Goal: Navigation & Orientation: Find specific page/section

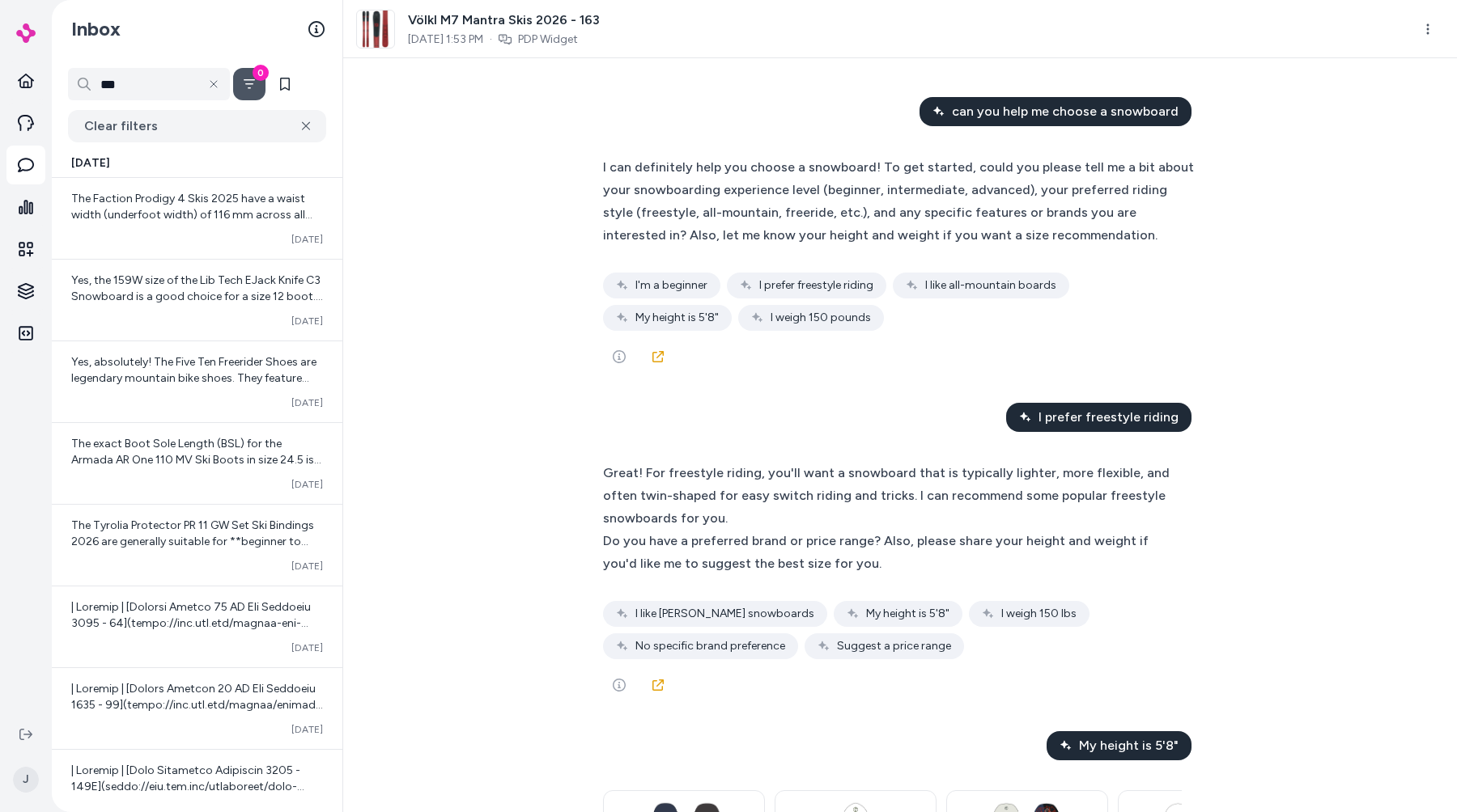
click at [153, 135] on button "Clear filters" at bounding box center [197, 126] width 259 height 32
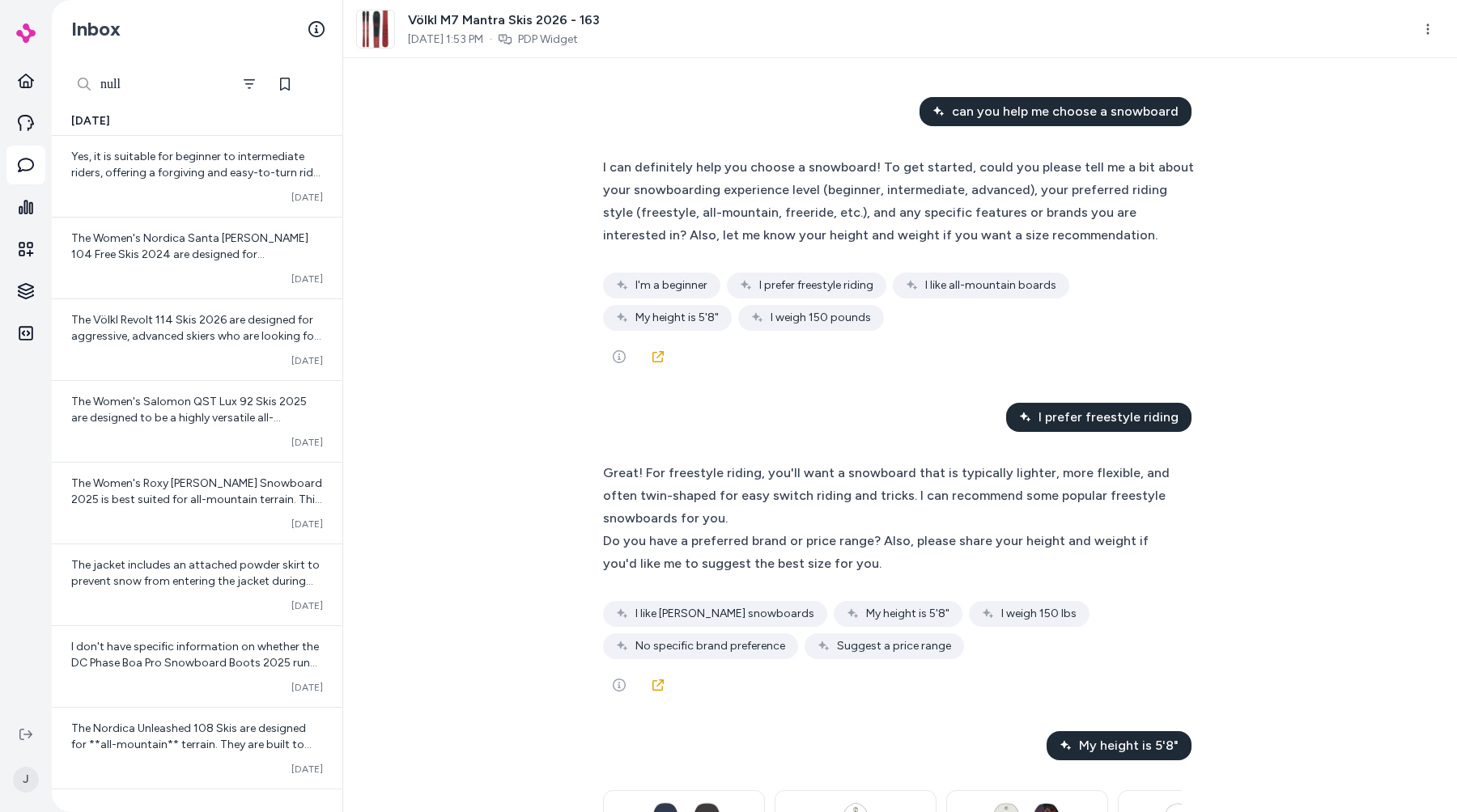
click at [202, 96] on input "***" at bounding box center [149, 84] width 162 height 32
click at [219, 79] on input "***" at bounding box center [149, 84] width 162 height 32
click at [188, 79] on input "***" at bounding box center [149, 84] width 162 height 32
click at [214, 36] on div "Inbox" at bounding box center [197, 29] width 290 height 58
click at [80, 95] on div at bounding box center [84, 84] width 32 height 32
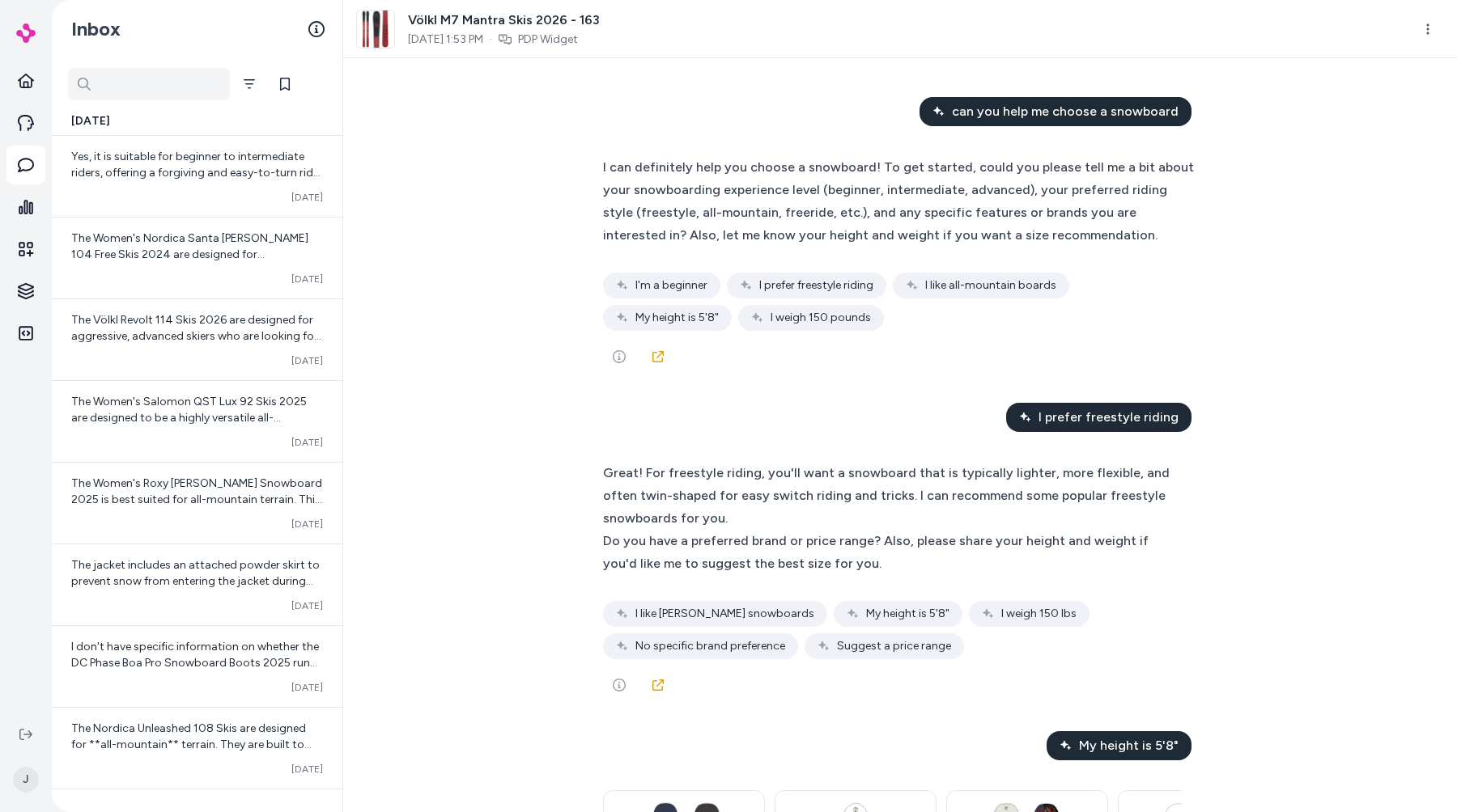
click at [210, 48] on div "Inbox" at bounding box center [197, 29] width 290 height 58
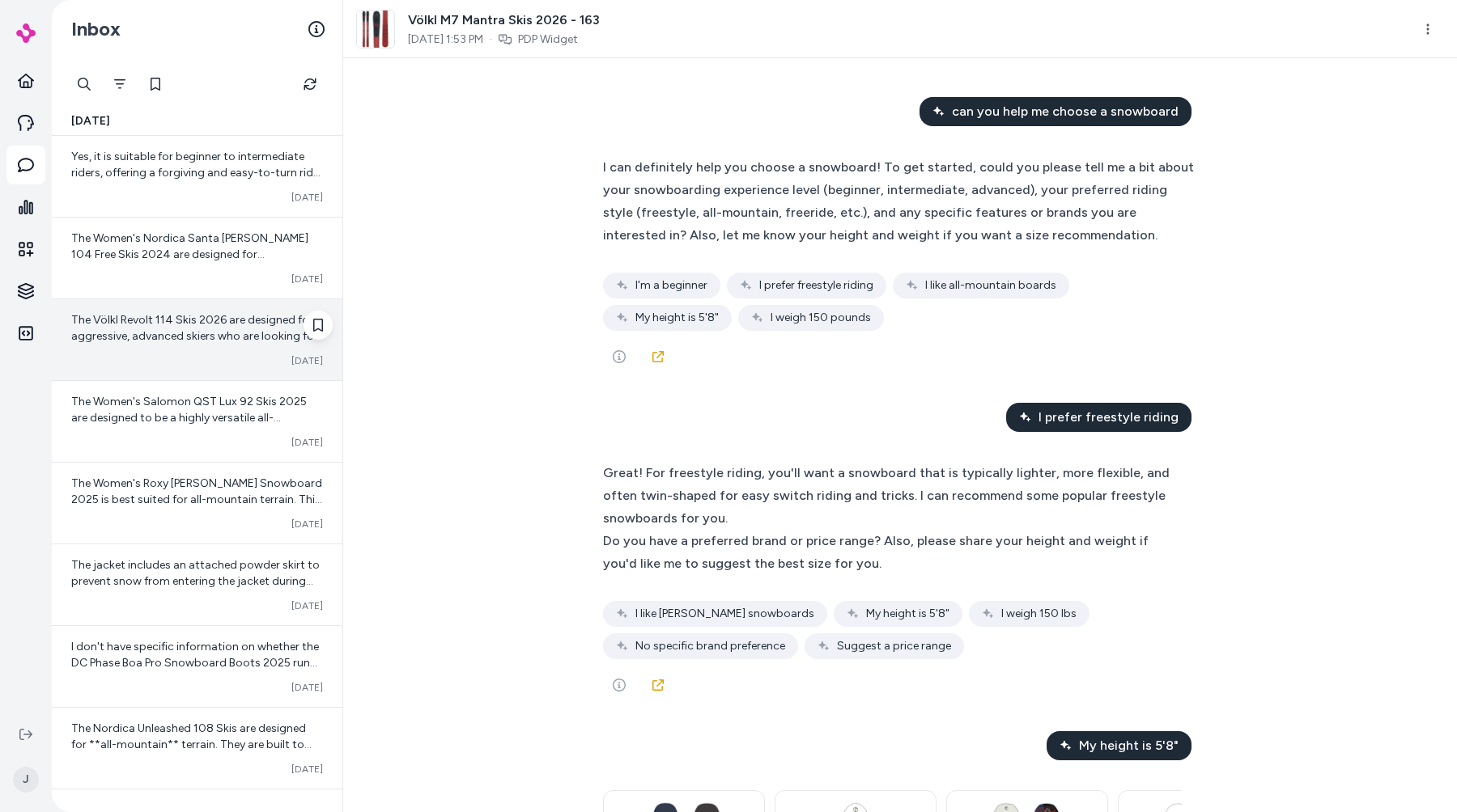
click at [154, 301] on div "The Völkl Revolt 114 Skis 2026 are designed for aggressive, advanced skiers who…" at bounding box center [197, 340] width 290 height 81
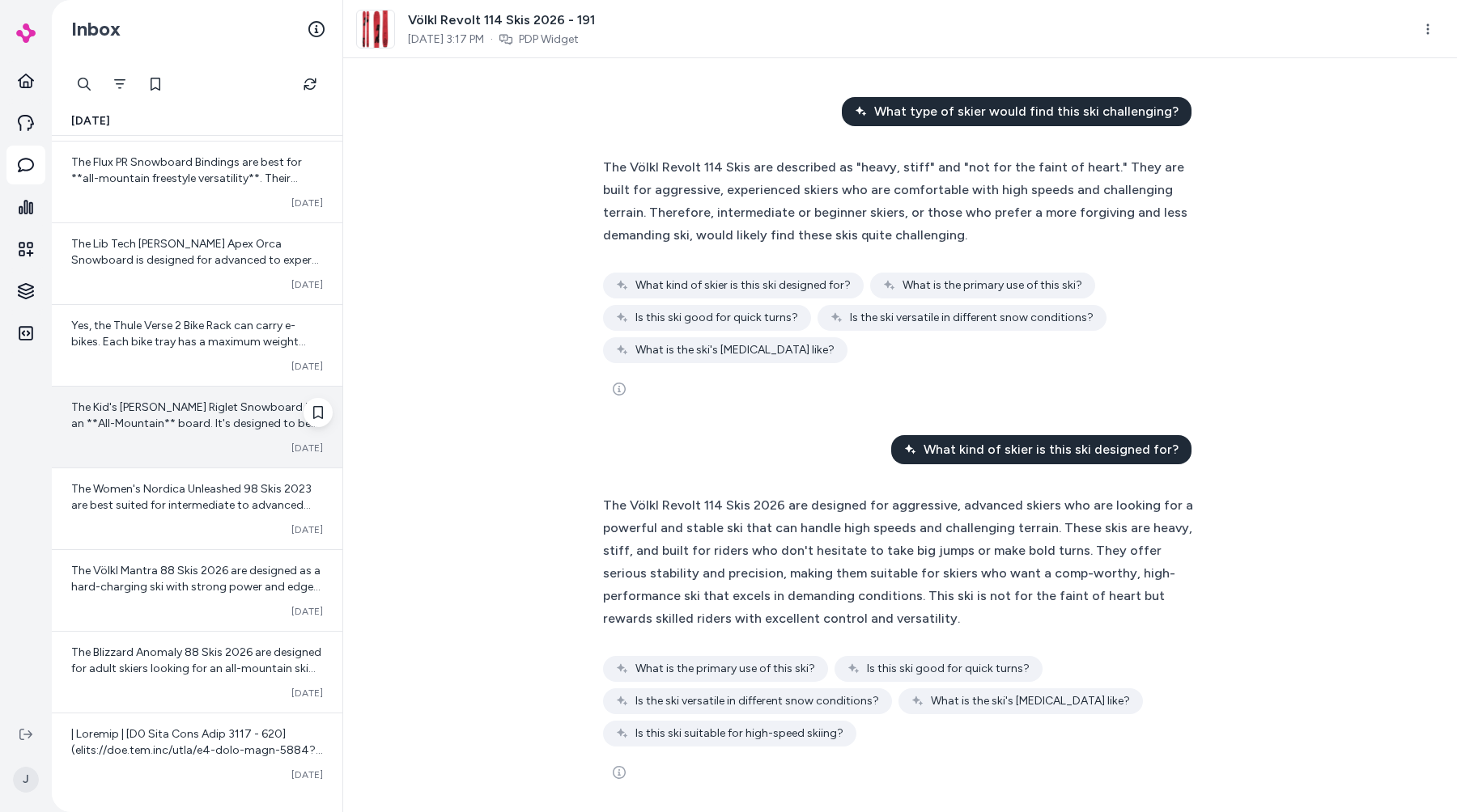
scroll to position [2695, 0]
click at [154, 391] on div "The Kid's Burton Riglet Snowboard is an **All-Mountain** board. It's designed t…" at bounding box center [197, 424] width 290 height 81
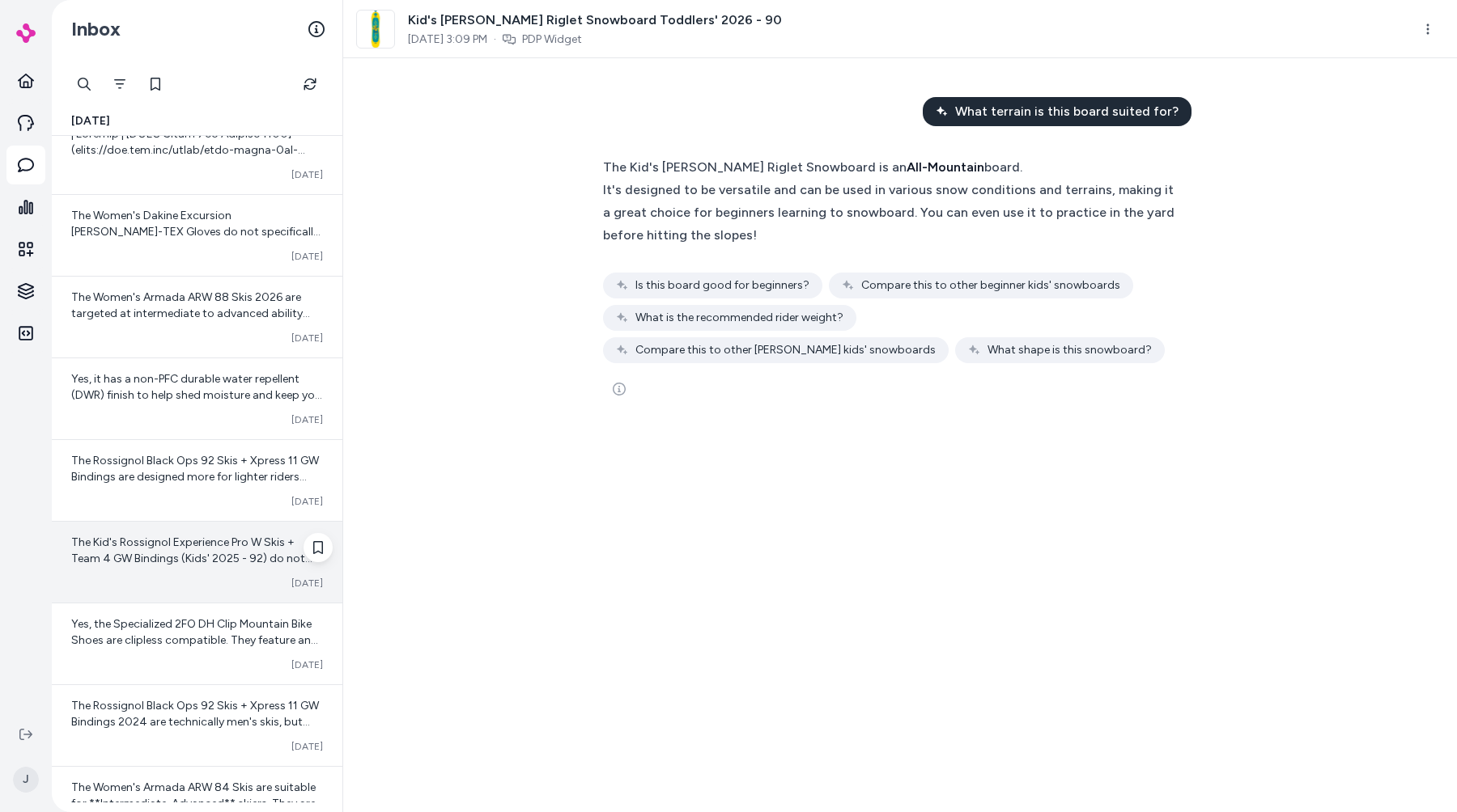
scroll to position [5146, 0]
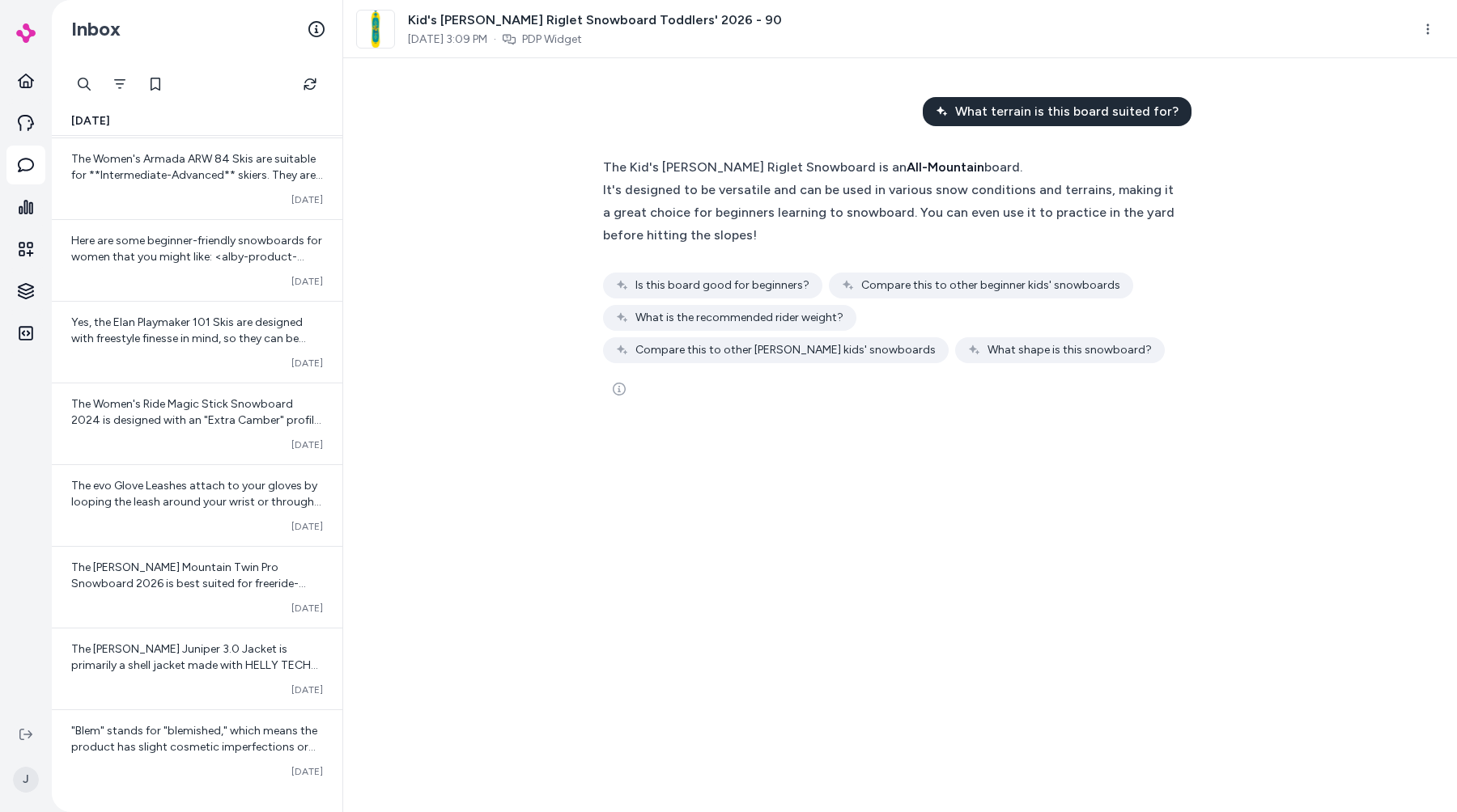
click at [154, 391] on div "The Women's Ride Magic Stick Snowboard 2024 is designed with an "Extra Camber" …" at bounding box center [197, 424] width 290 height 81
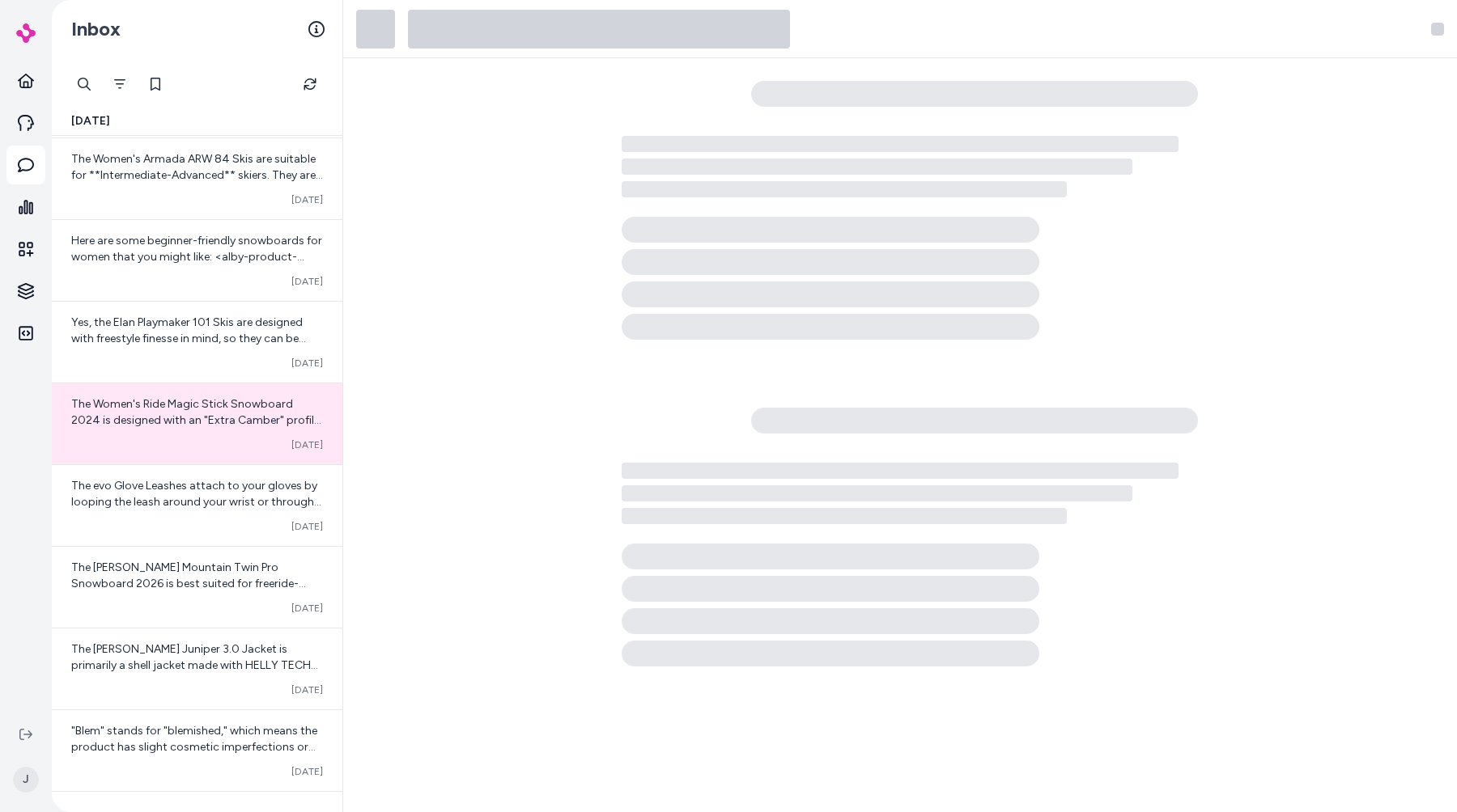
click at [154, 391] on div "The Women's Ride Magic Stick Snowboard 2024 is designed with an "Extra Camber" …" at bounding box center [197, 424] width 290 height 81
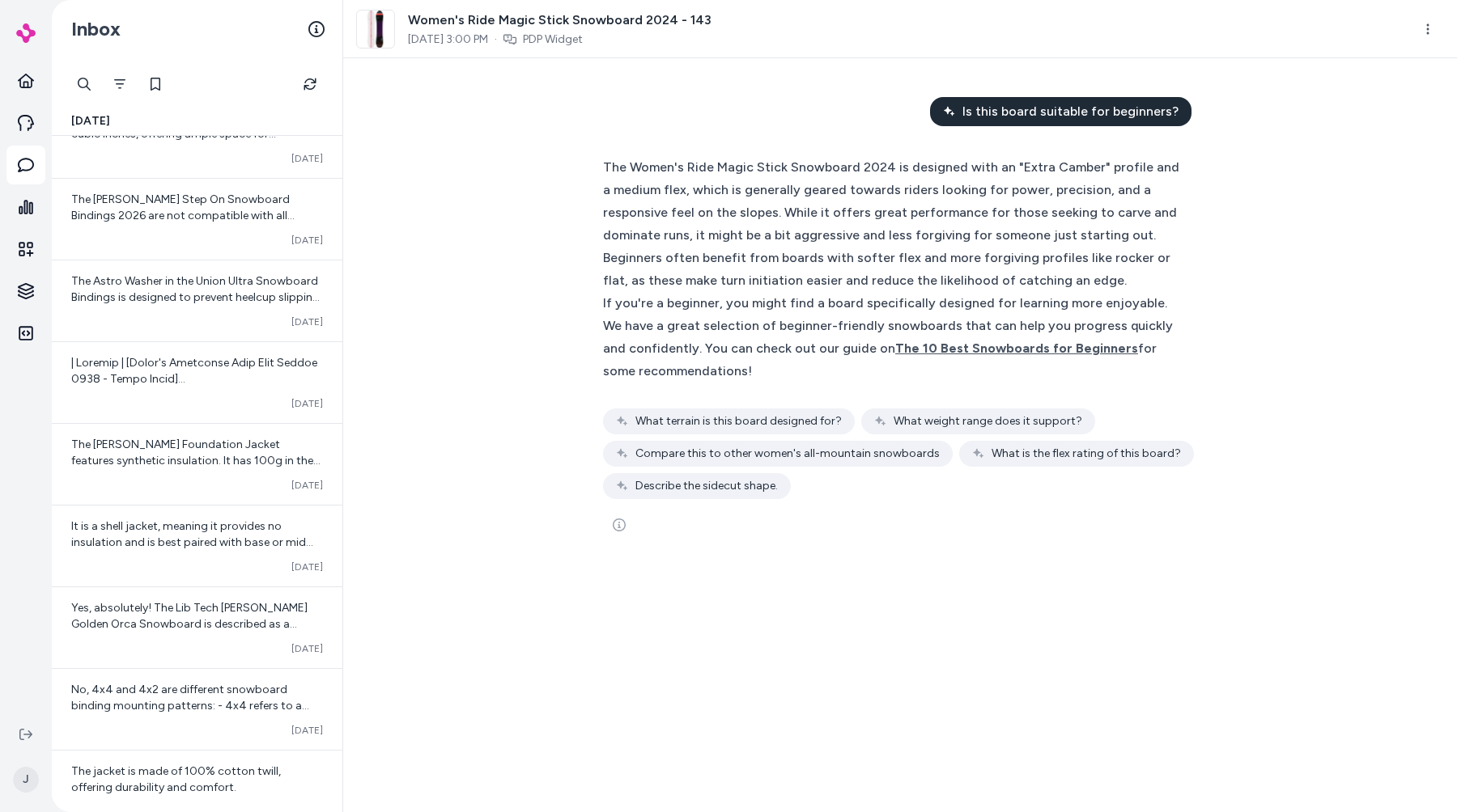
scroll to position [6187, 0]
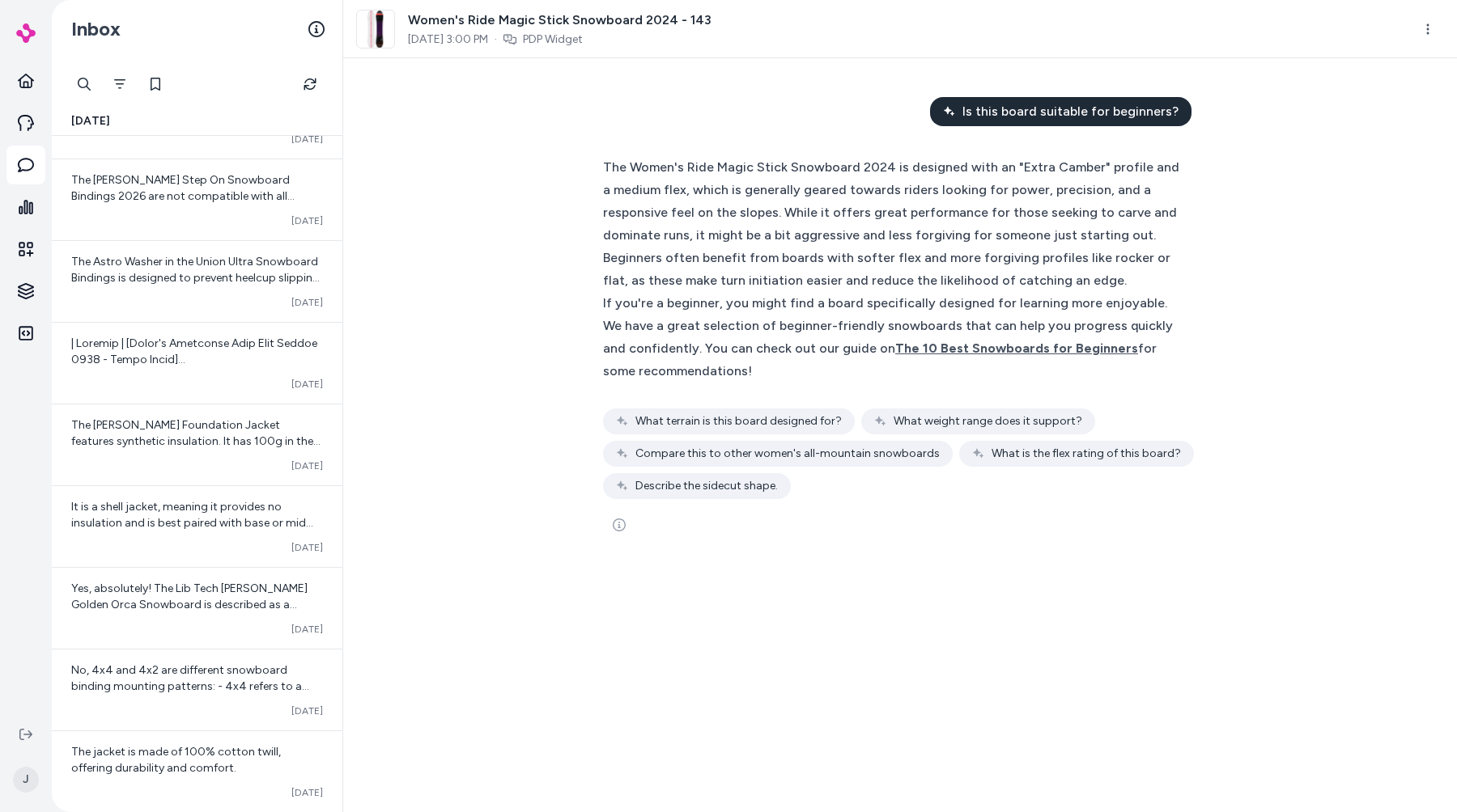
click at [154, 391] on div "Converted Oct 03" at bounding box center [197, 363] width 290 height 81
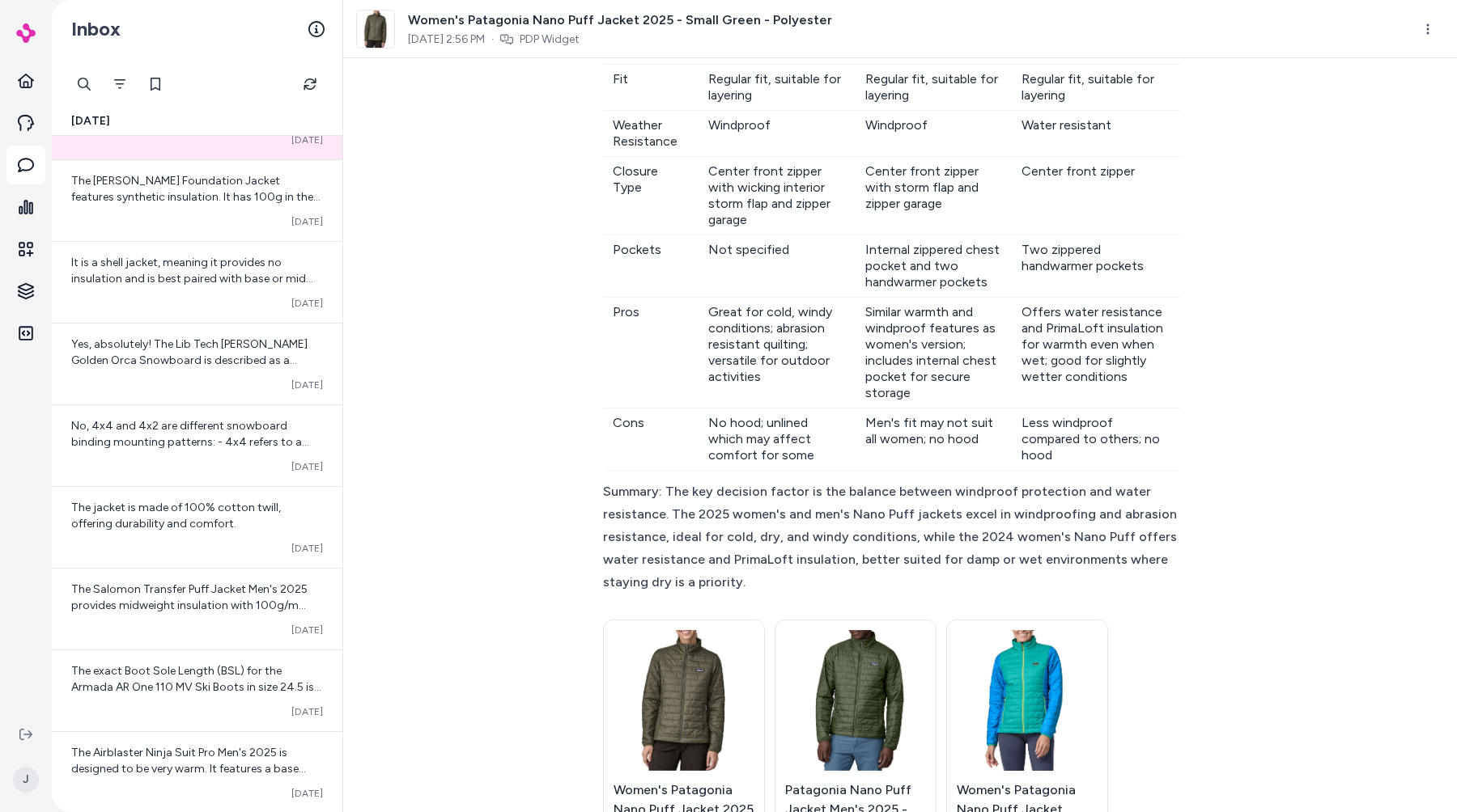
scroll to position [535, 0]
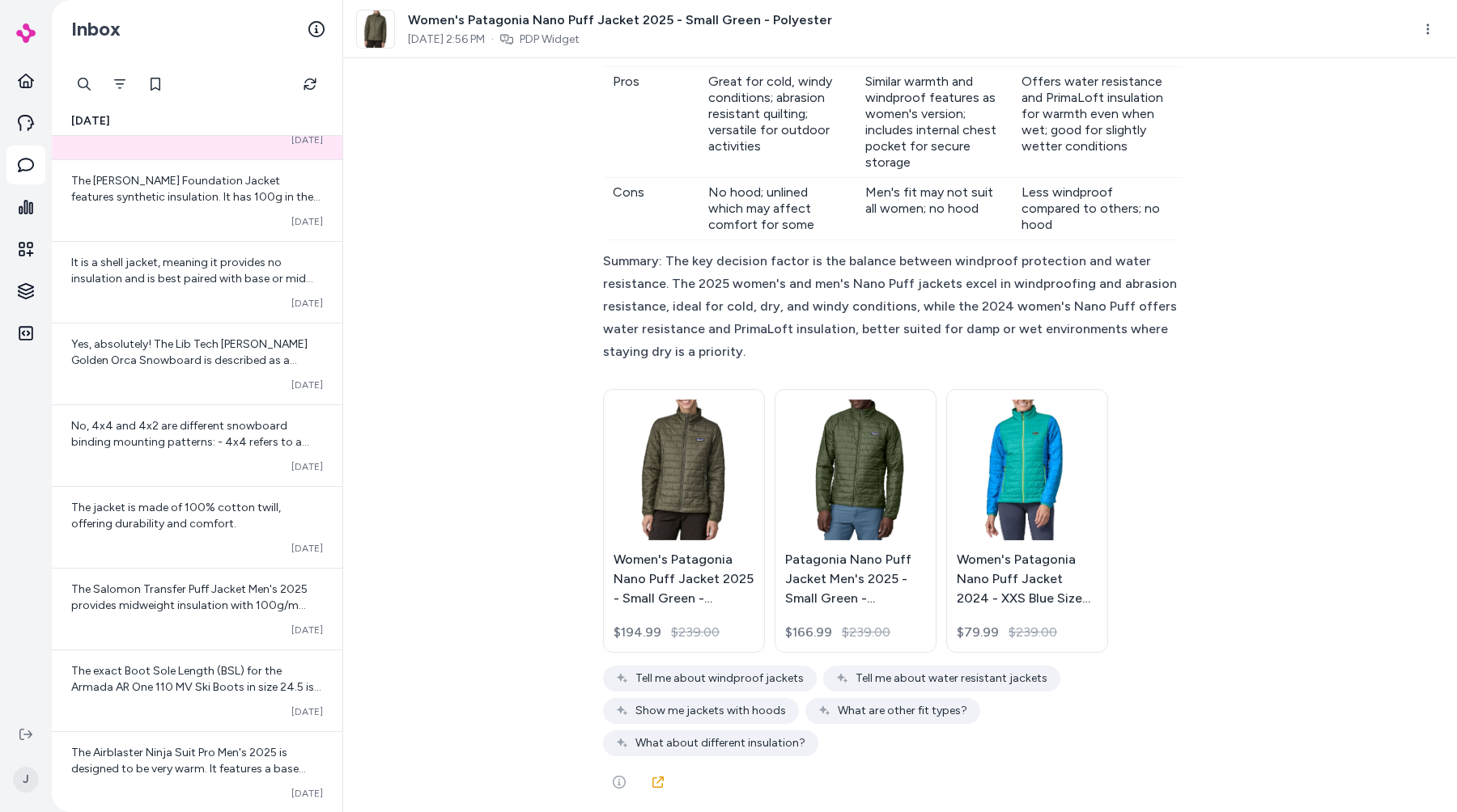
click at [665, 687] on span "Tell me about windproof jackets" at bounding box center [720, 679] width 169 height 16
click at [680, 687] on span "Tell me about windproof jackets" at bounding box center [720, 679] width 169 height 16
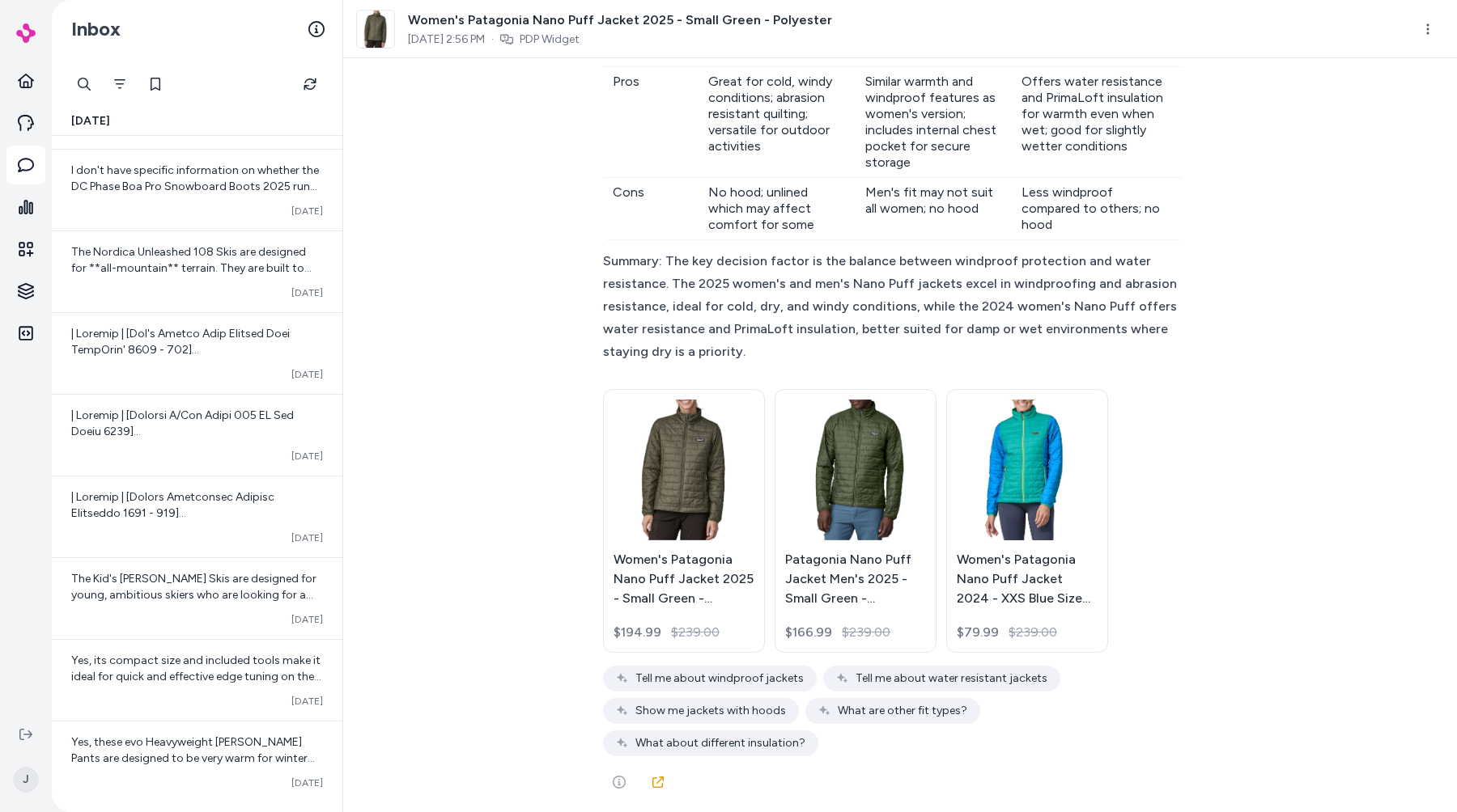
scroll to position [865, 0]
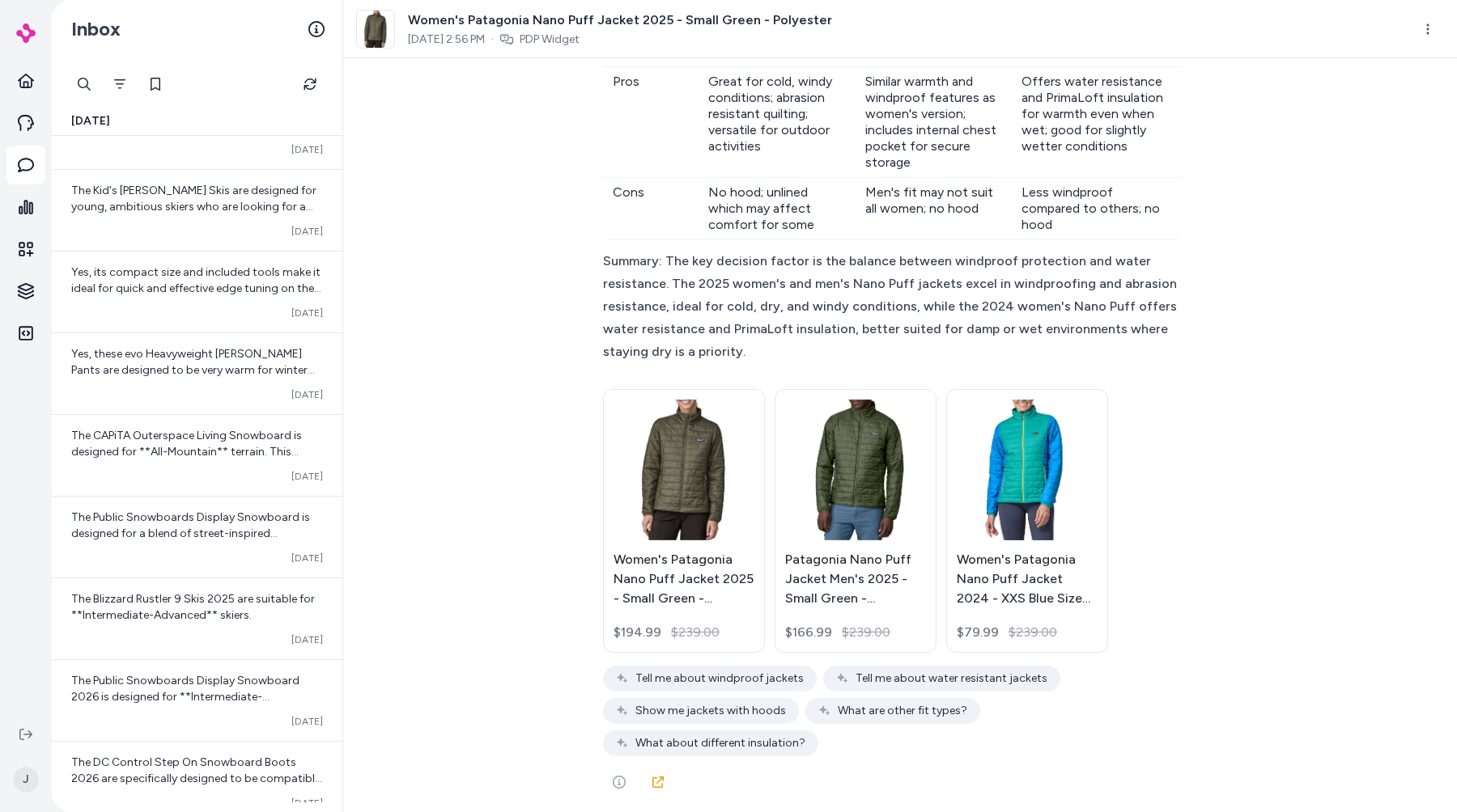
click at [52, 578] on link "The Blizzard Rustler 9 Skis 2025 are suitable for **Intermediate-Advanced** ski…" at bounding box center [197, 618] width 290 height 82
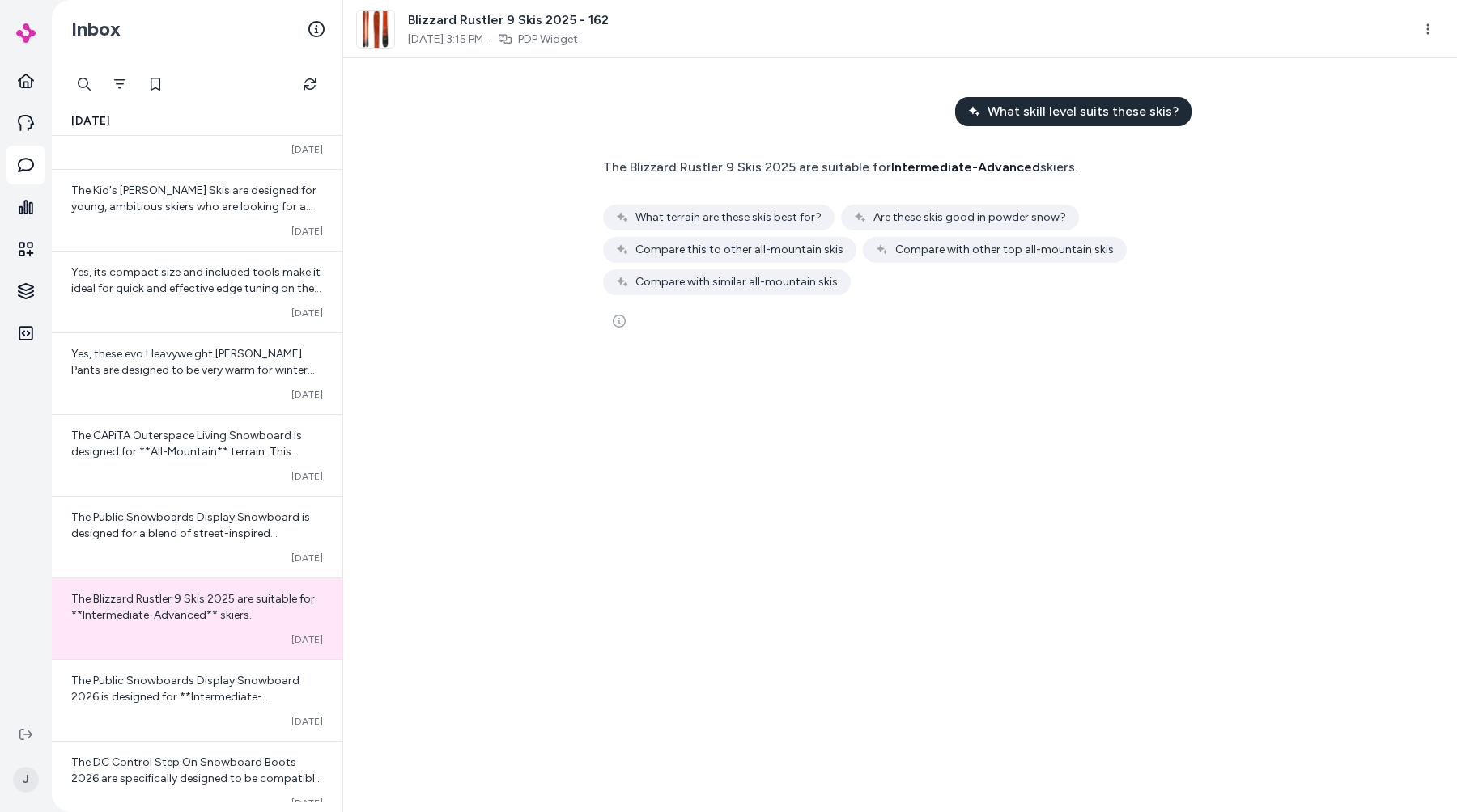
scroll to position [1545, 0]
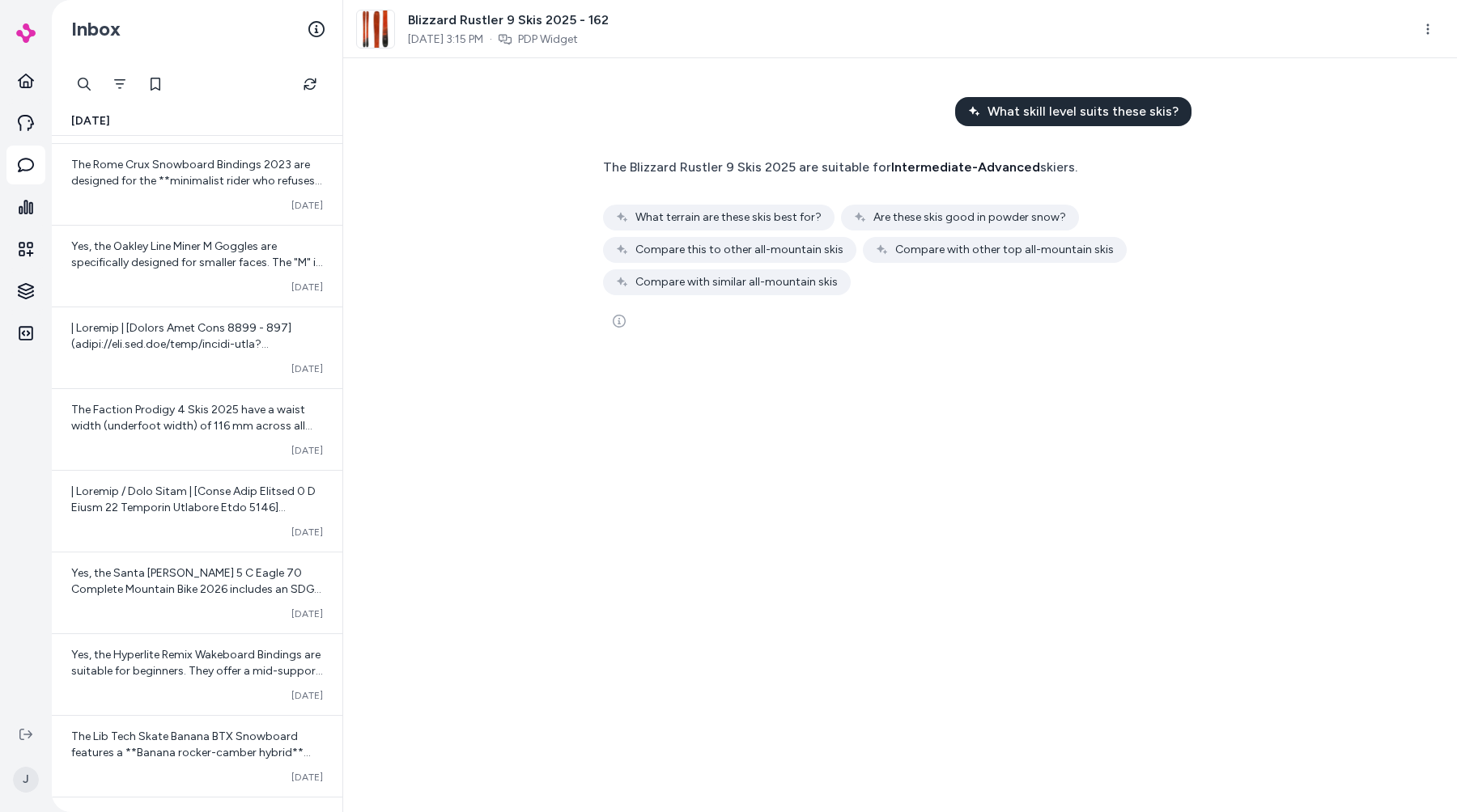
click at [52, 0] on link "The Public Snowboards Display Snowboard 2026 is designed for **Intermediate-Adv…" at bounding box center [197, 20] width 290 height 82
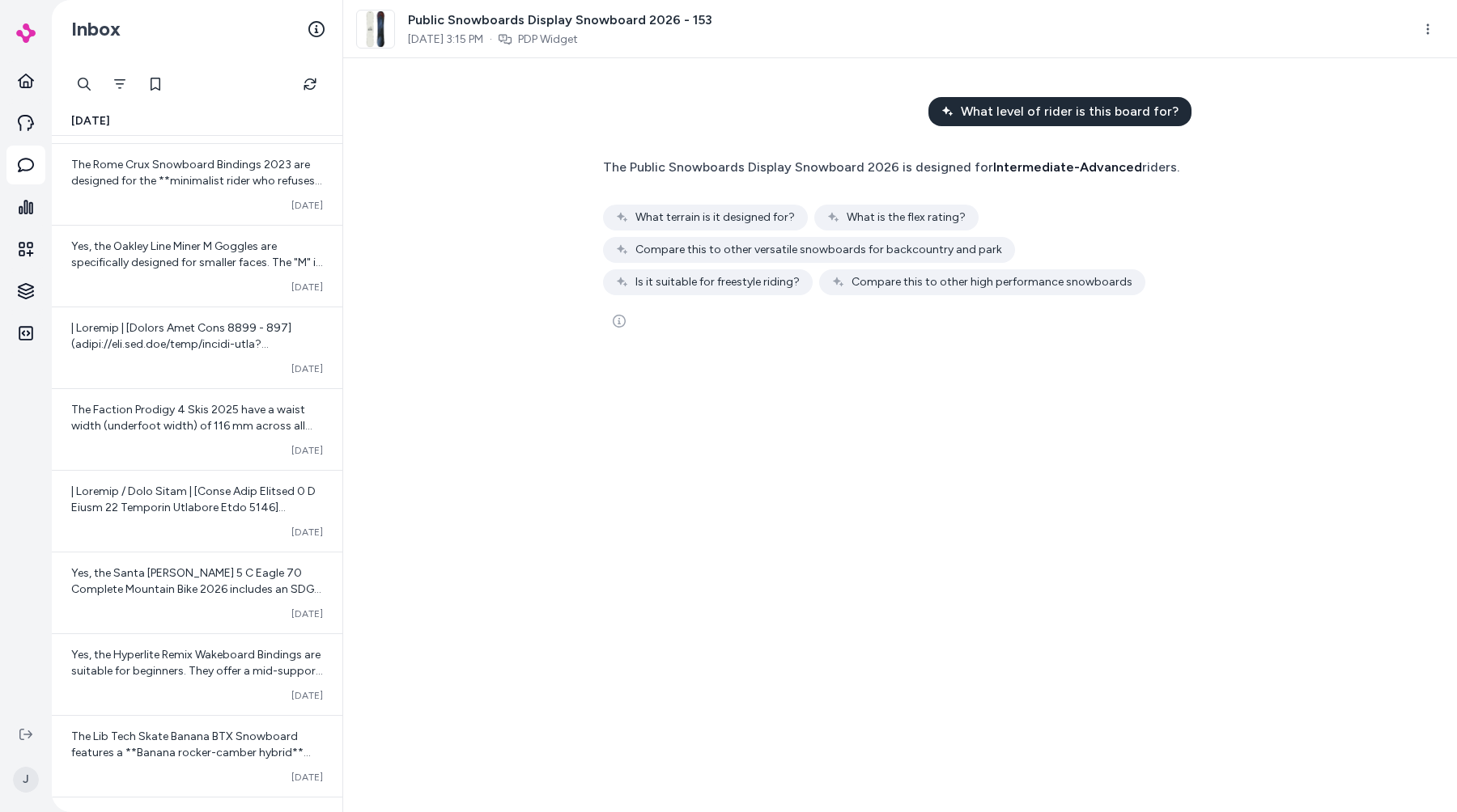
click at [613, 342] on div "The Public Snowboards Display Snowboard 2026 is designed for Intermediate-Advan…" at bounding box center [900, 247] width 622 height 203
click at [616, 329] on button "See more" at bounding box center [619, 321] width 32 height 32
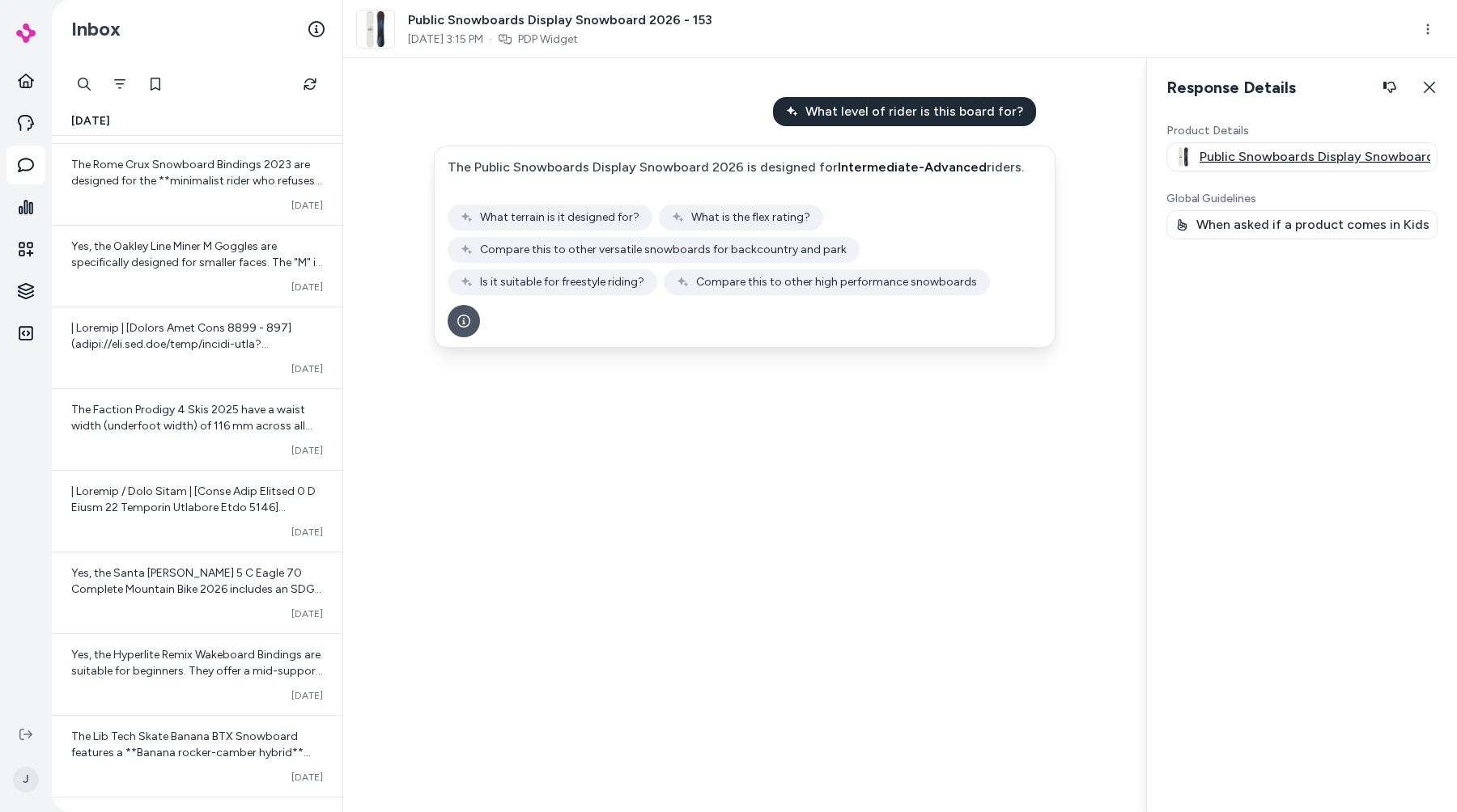
click at [1265, 159] on p "Public Snowboards Display Snowboard 2026 - 153" at bounding box center [1315, 157] width 231 height 19
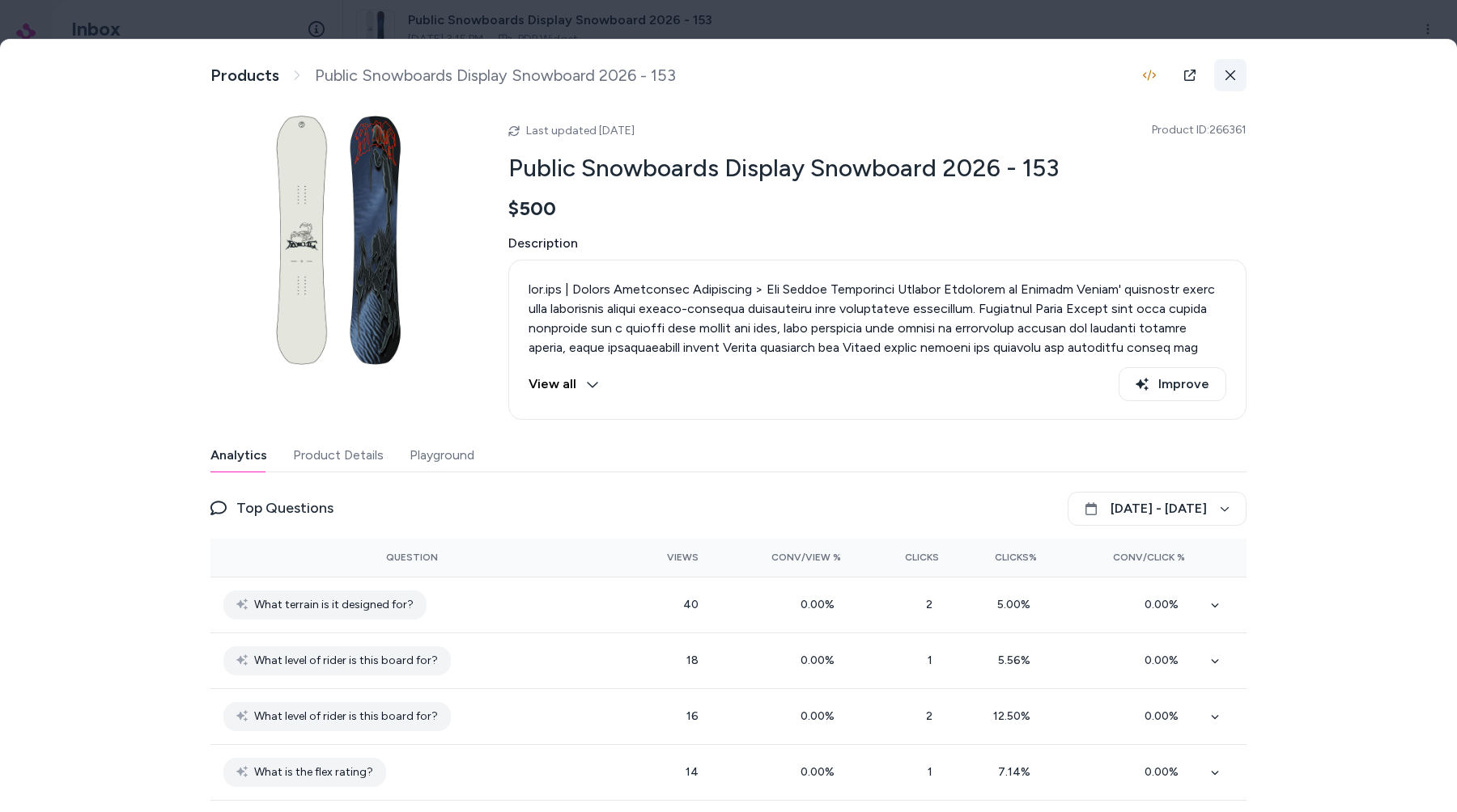
click at [1232, 66] on button at bounding box center [1231, 75] width 32 height 32
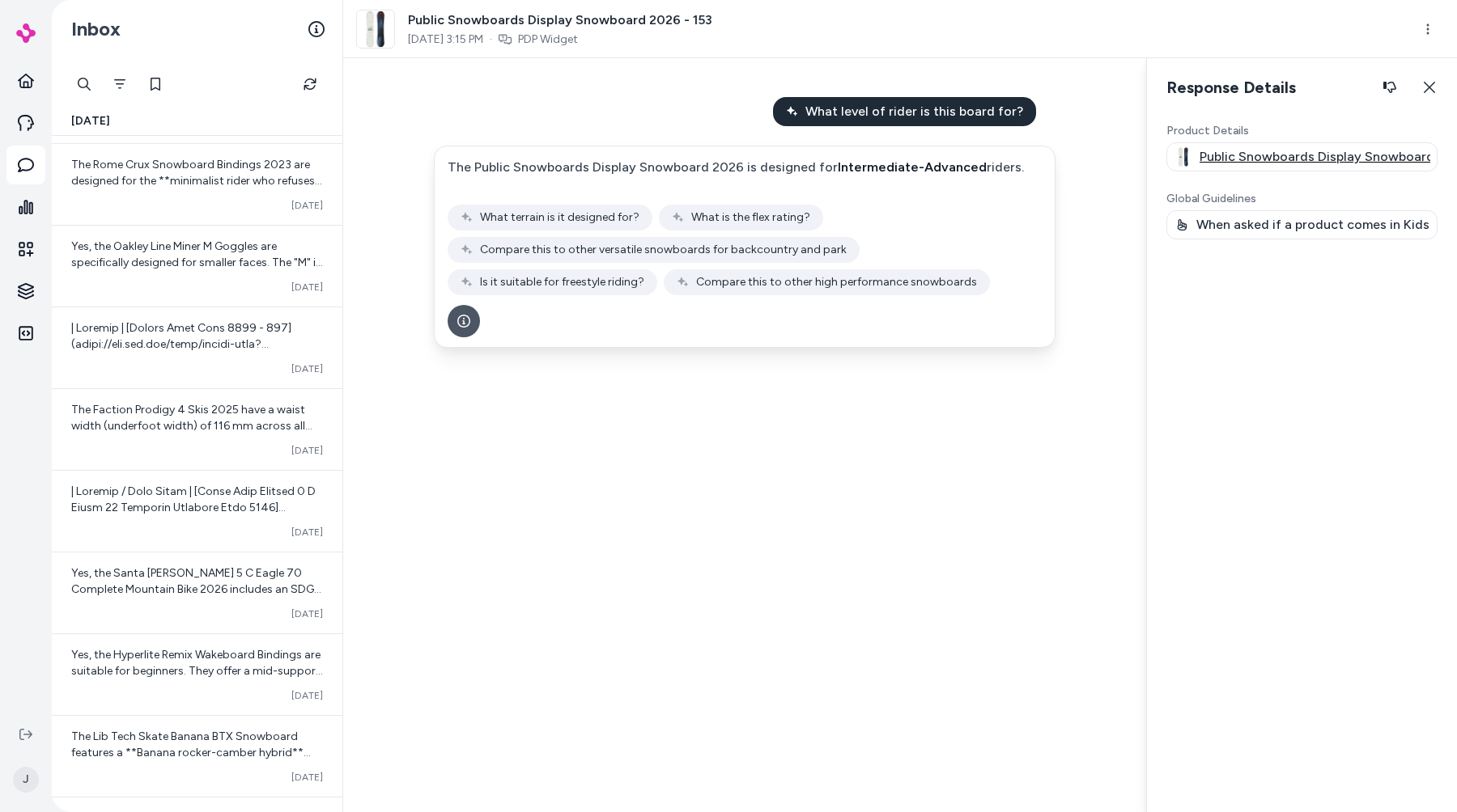
click at [1264, 156] on p "Public Snowboards Display Snowboard 2026 - 153" at bounding box center [1315, 157] width 231 height 19
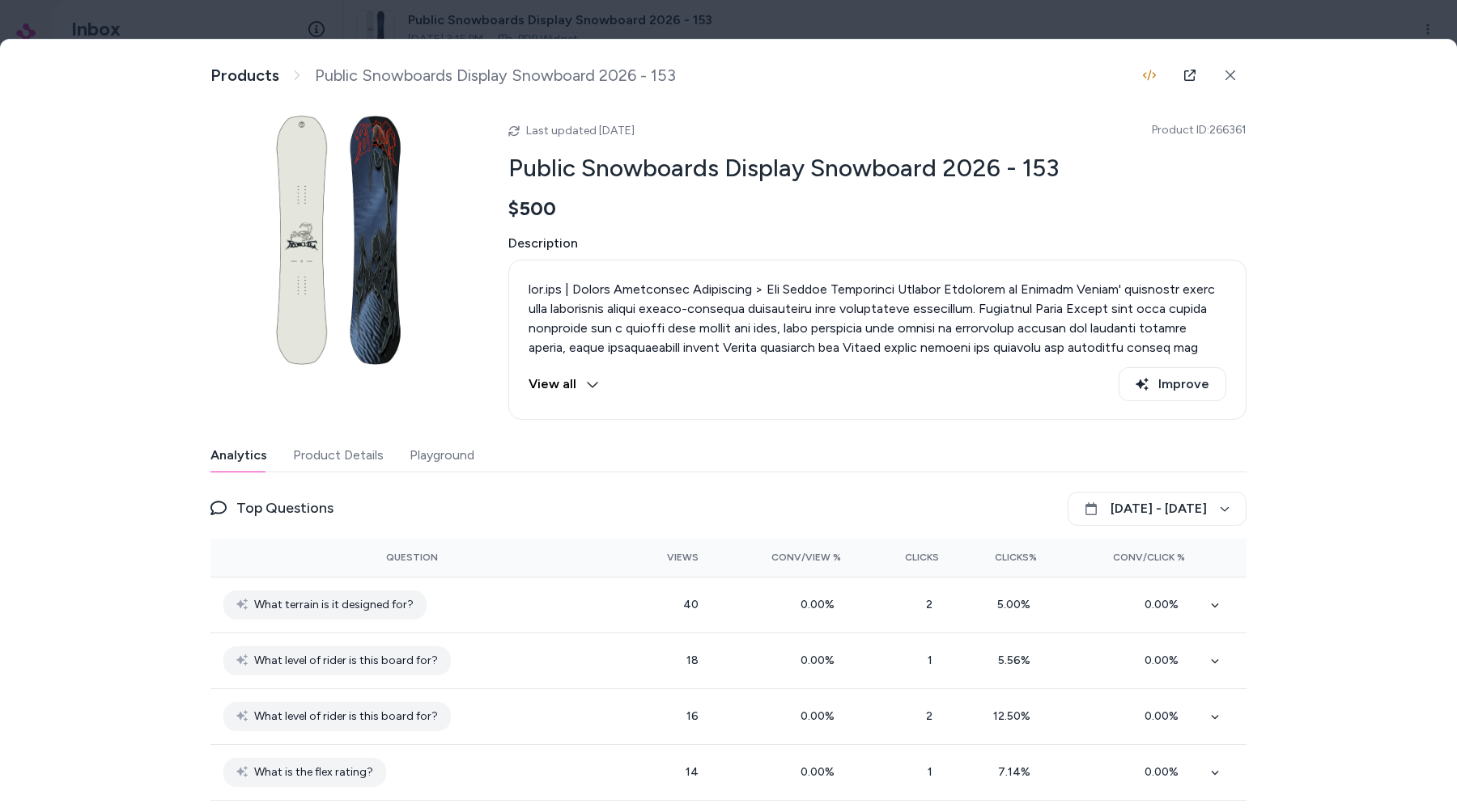
click at [1250, 21] on div at bounding box center [728, 406] width 1457 height 812
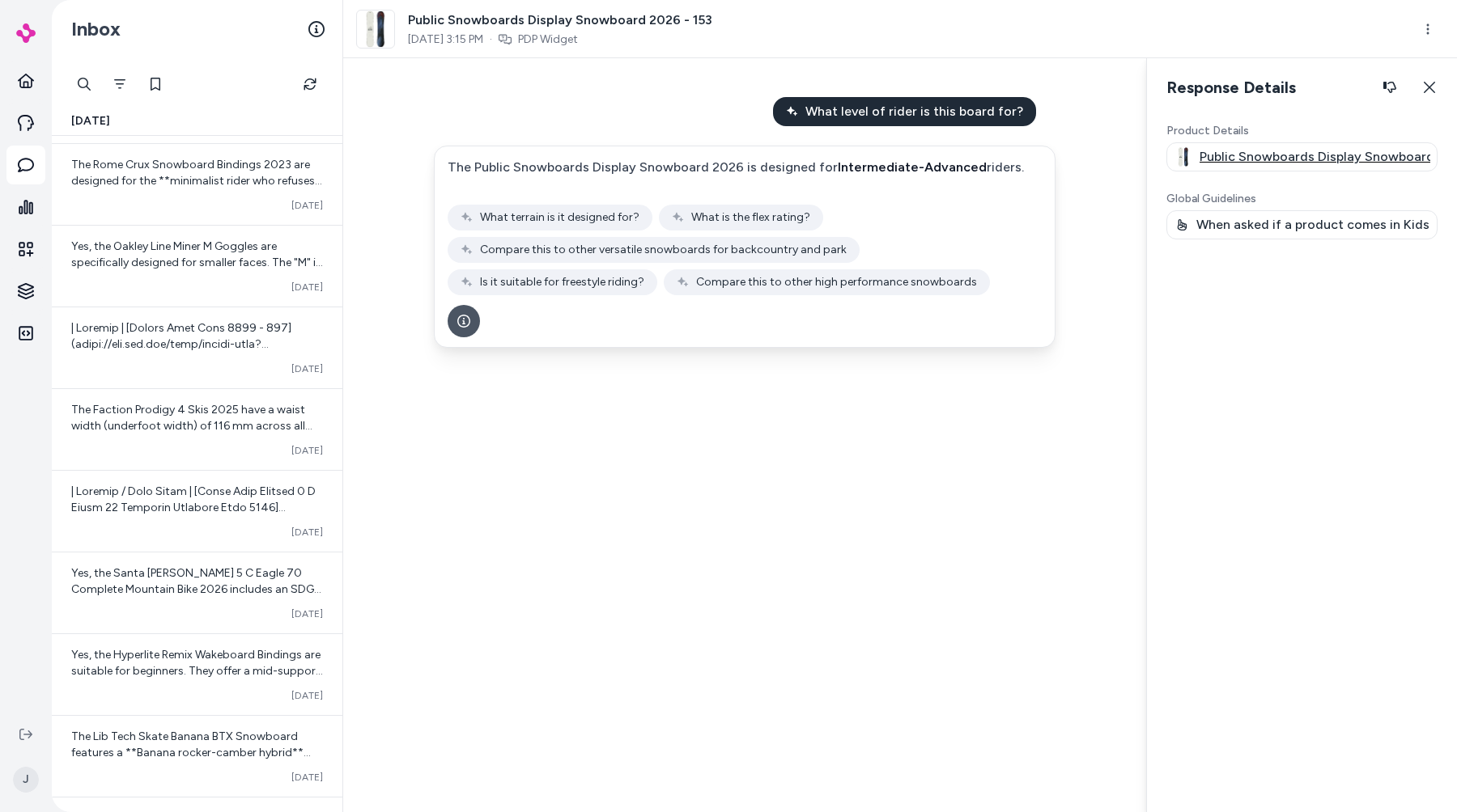
click at [1233, 152] on p "Public Snowboards Display Snowboard 2026 - 153" at bounding box center [1315, 157] width 231 height 19
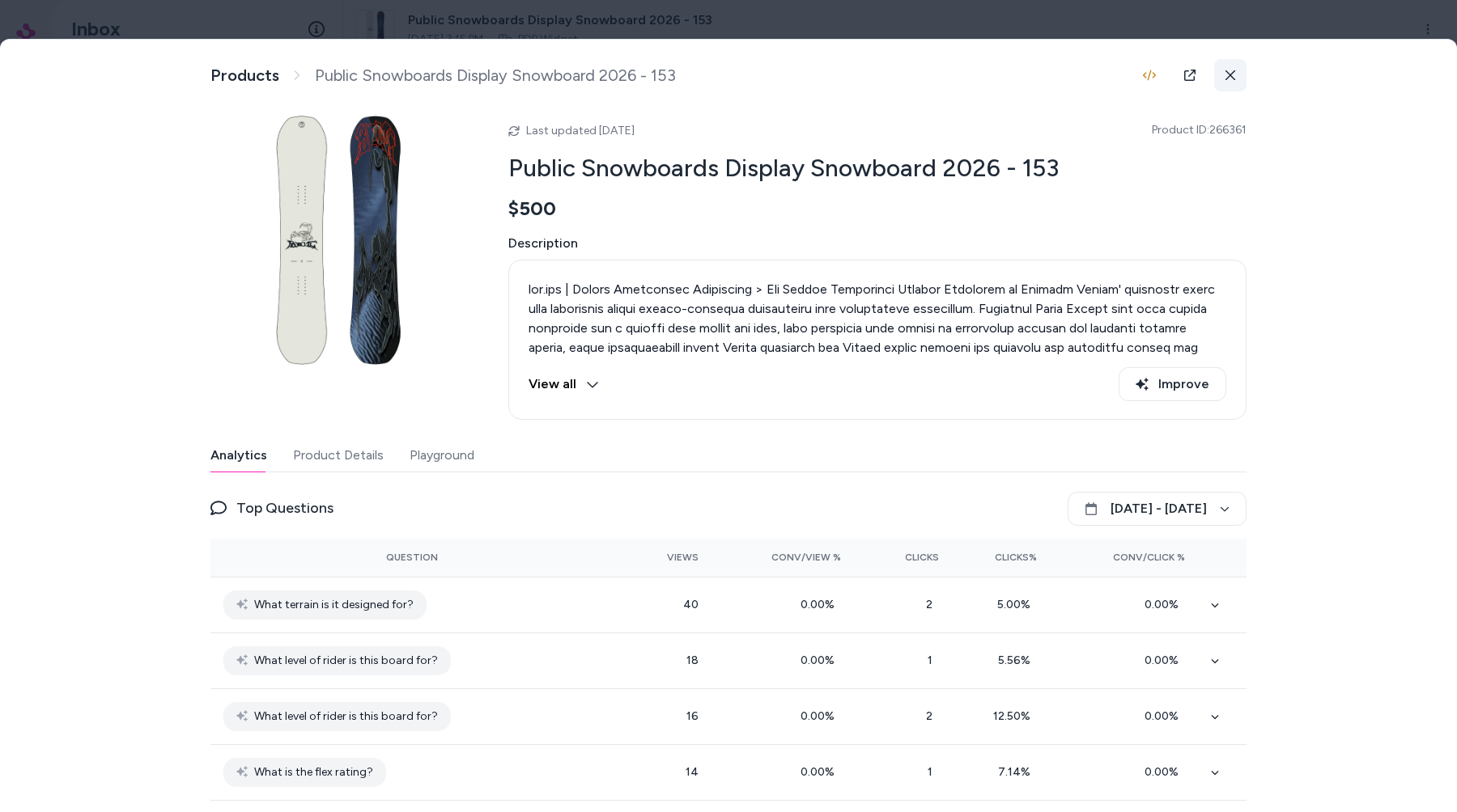
click at [1235, 83] on button at bounding box center [1231, 75] width 32 height 32
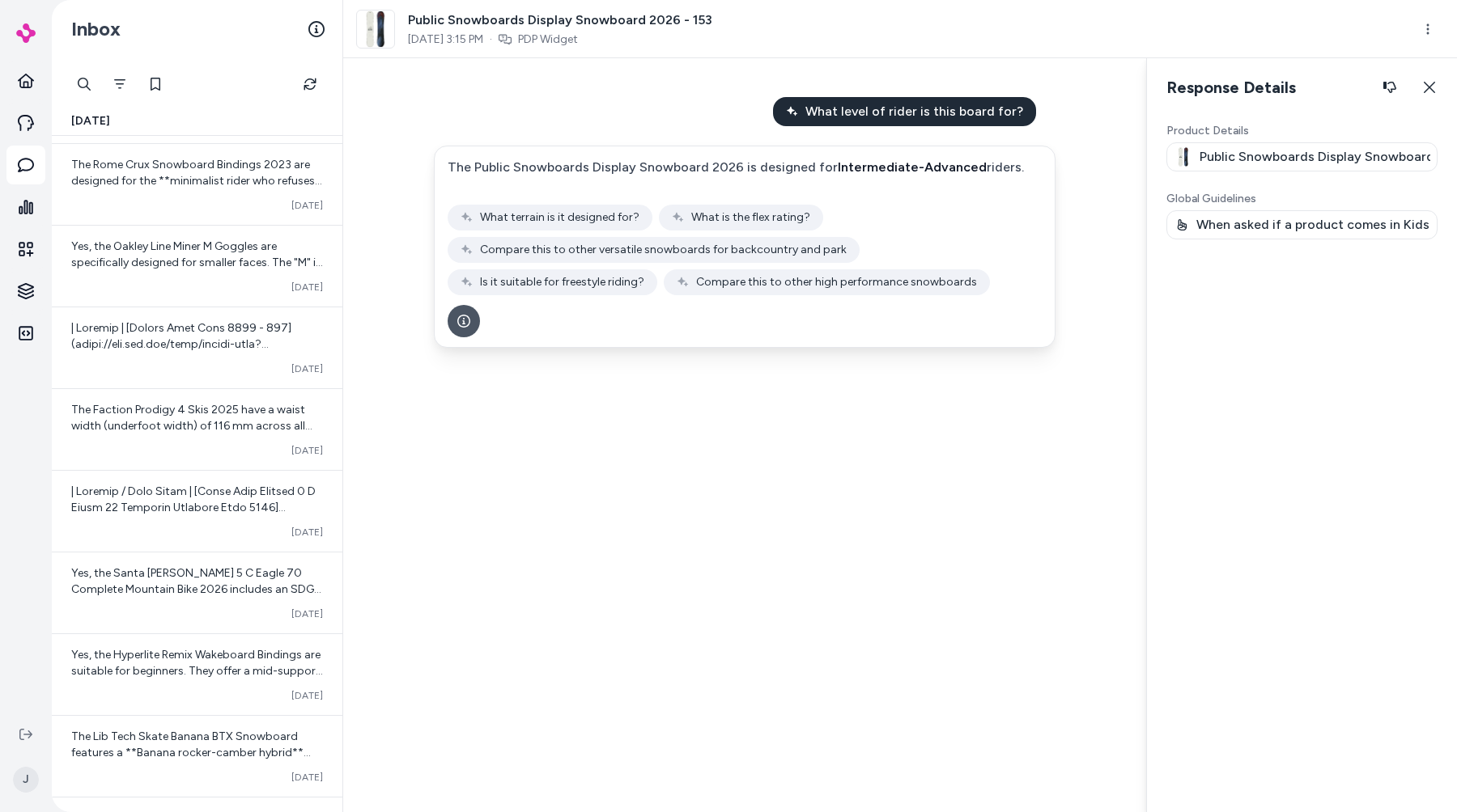
click at [1228, 37] on div "Public Snowboards Display Snowboard 2026 - 153 Oct 03, 2025 3:15 PM · PDP Widget" at bounding box center [877, 29] width 1043 height 39
click at [1230, 155] on p "Public Snowboards Display Snowboard 2026 - 153" at bounding box center [1315, 157] width 231 height 19
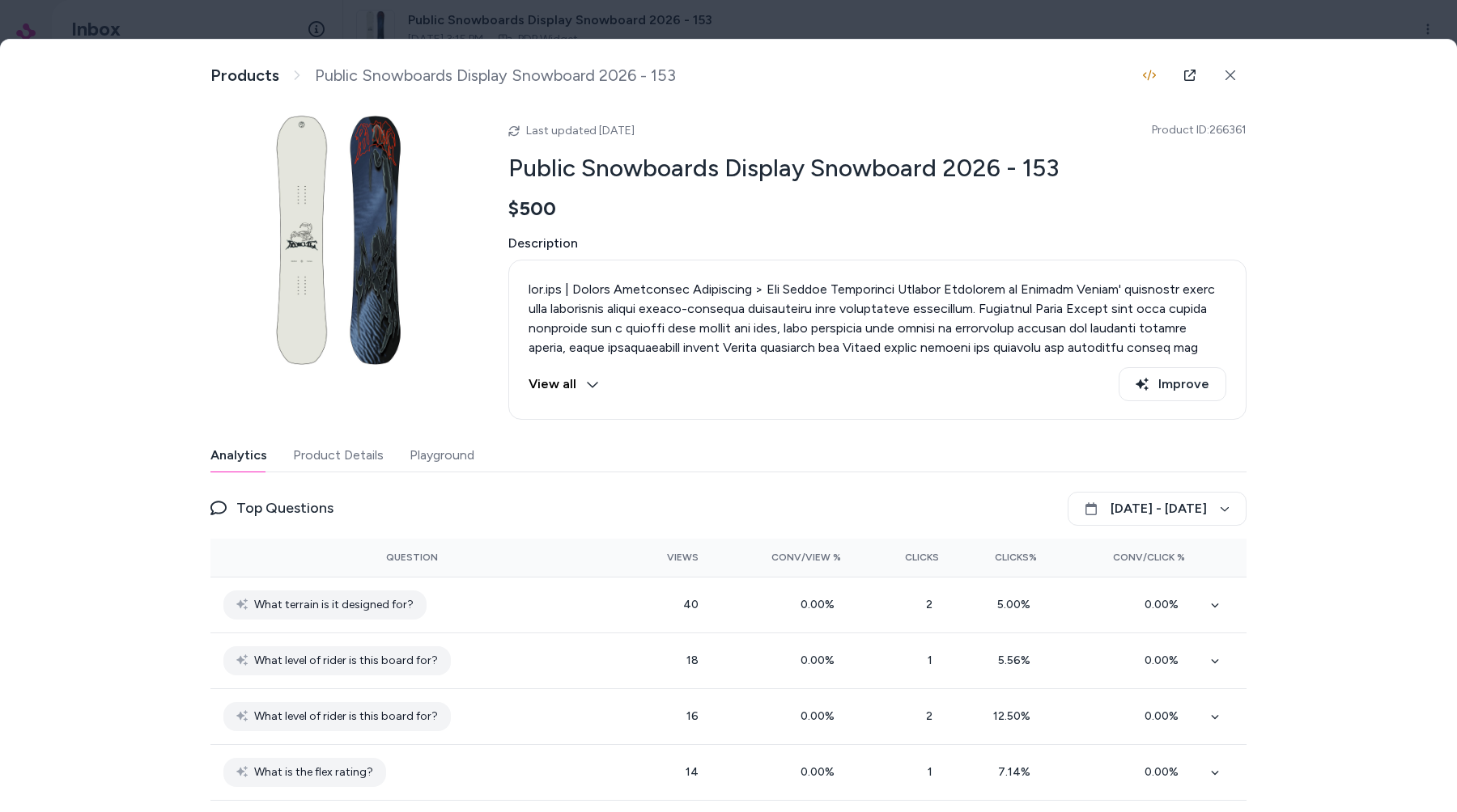
click at [359, 451] on button "Product Details" at bounding box center [338, 455] width 91 height 32
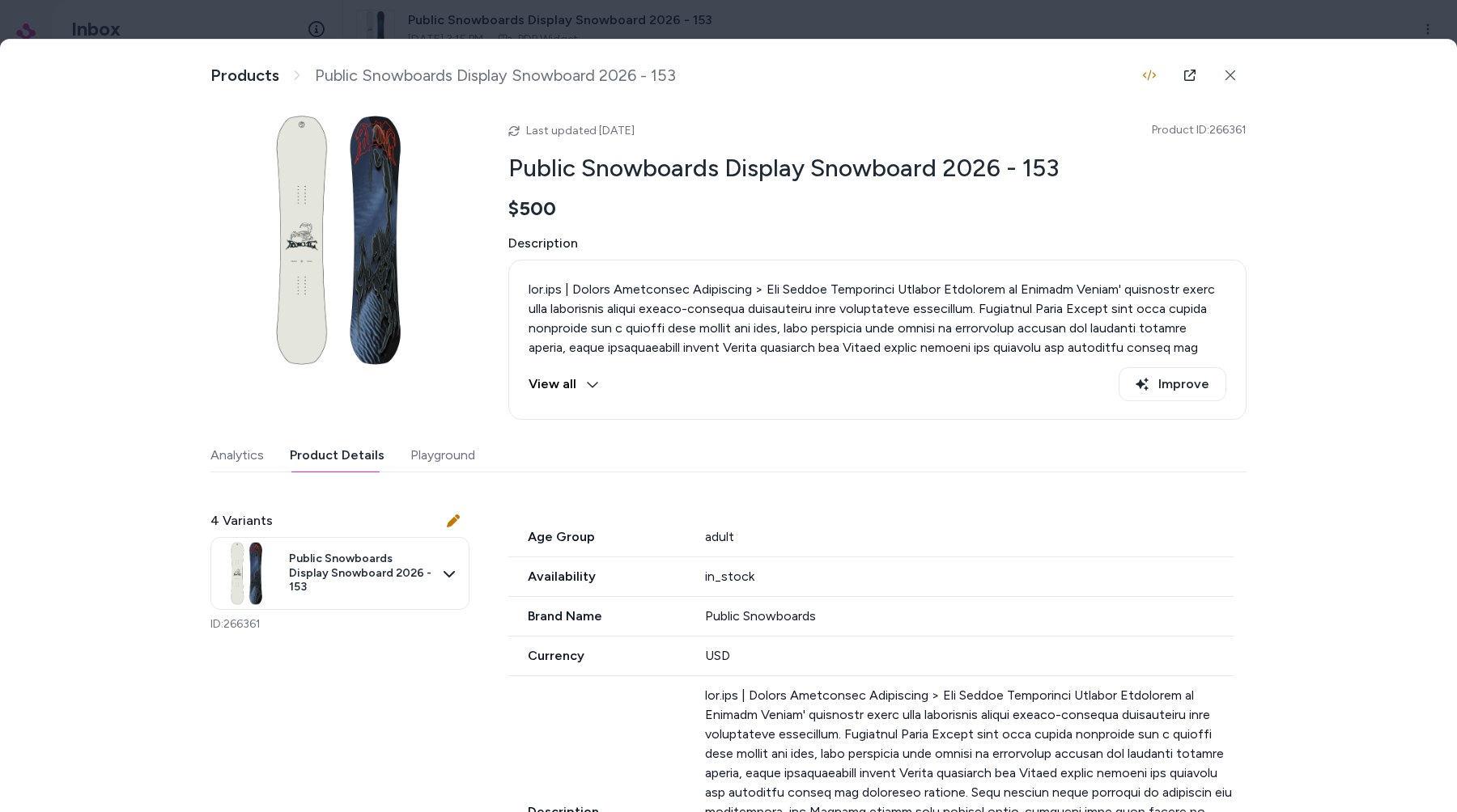
click at [666, 18] on div at bounding box center [728, 406] width 1457 height 812
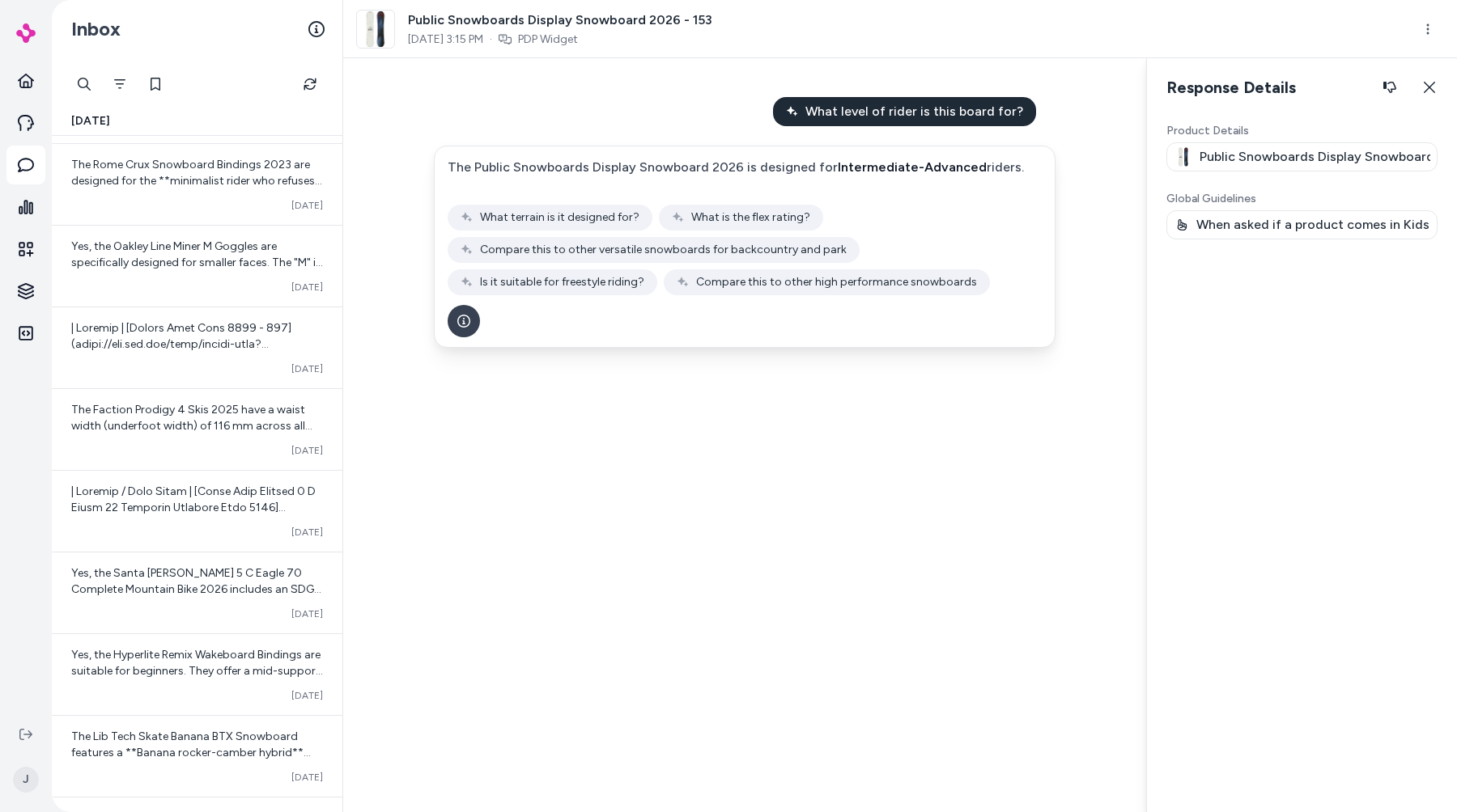
click at [469, 326] on icon "See more" at bounding box center [464, 321] width 13 height 13
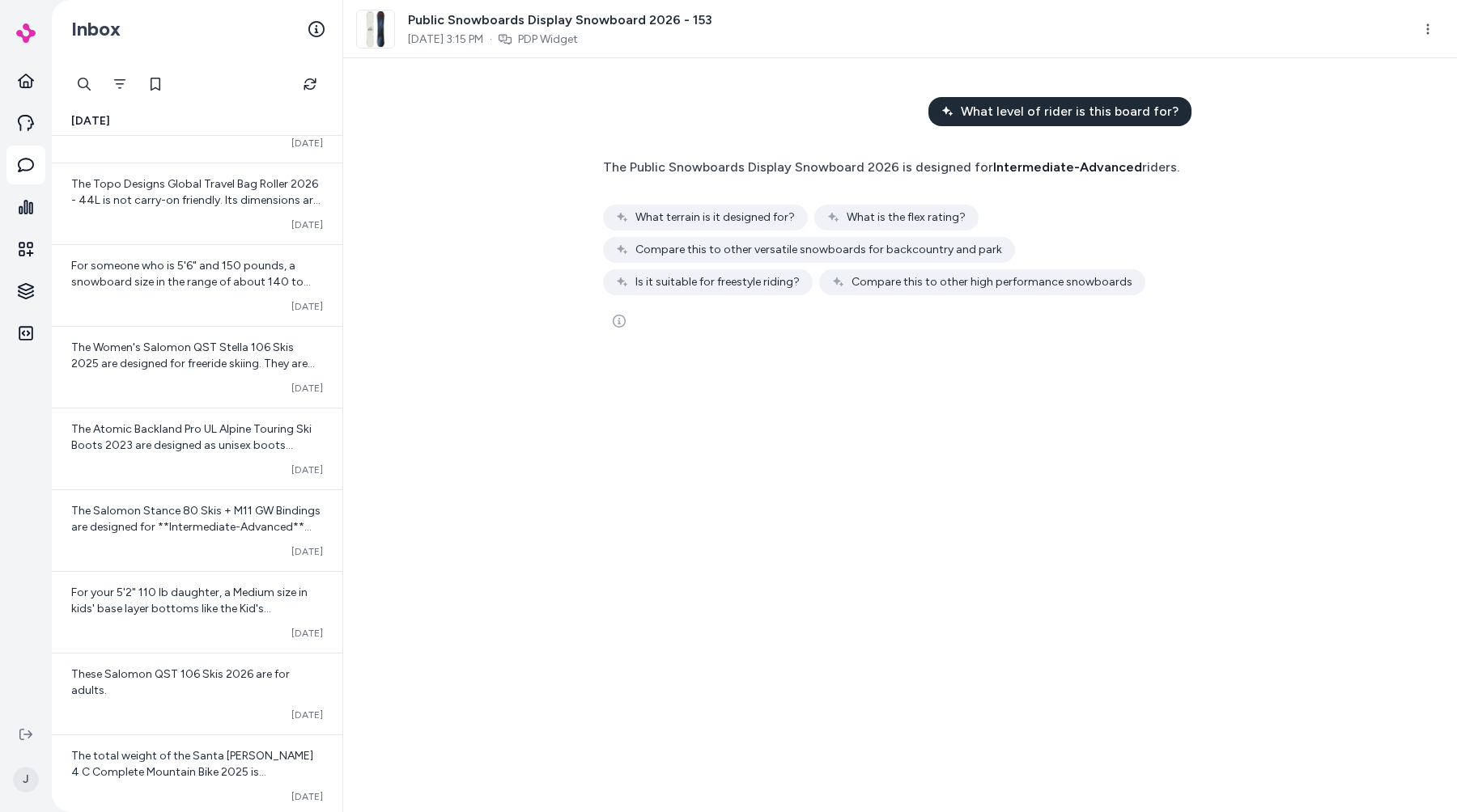
scroll to position [9433, 0]
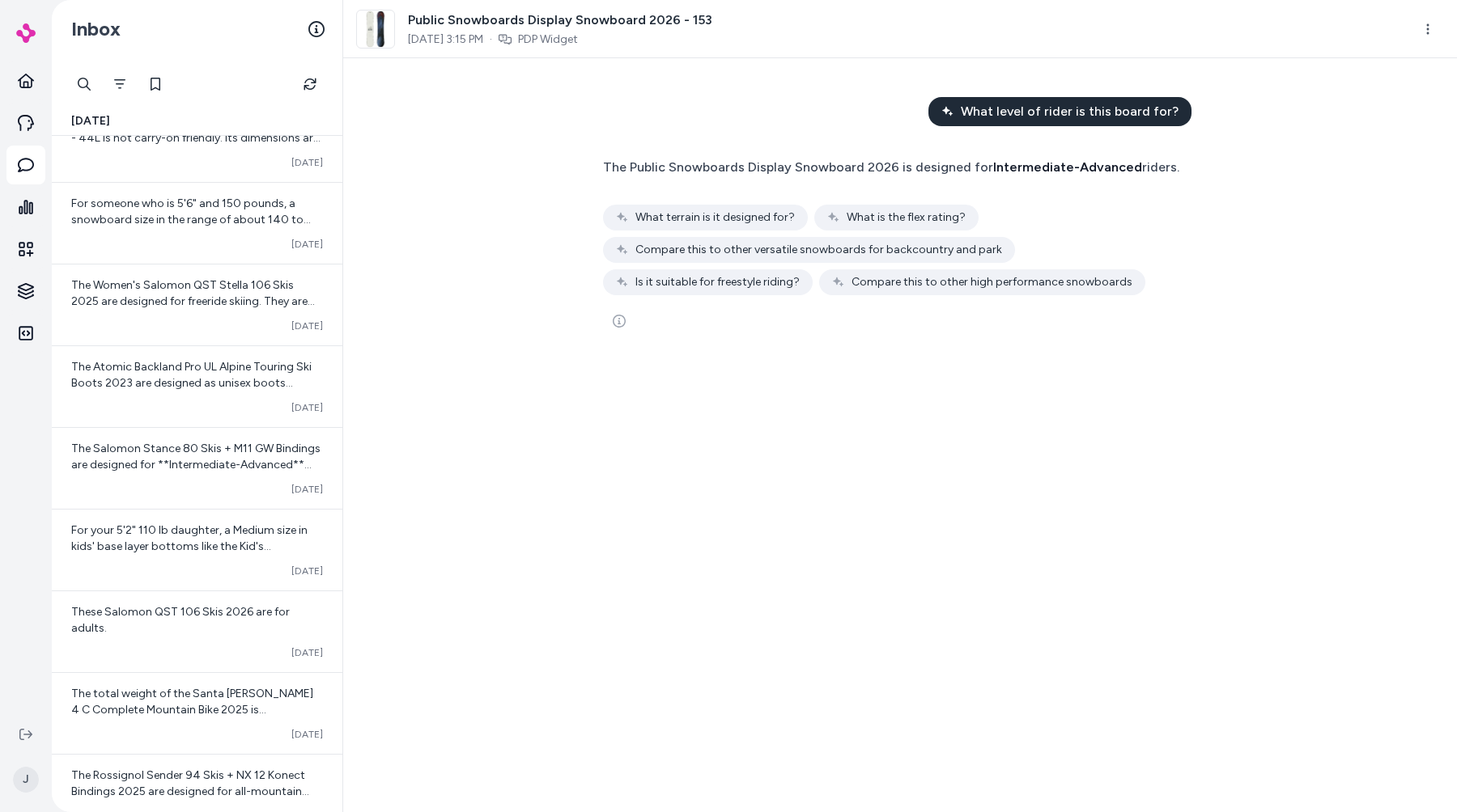
click at [166, 507] on div "The Salomon Stance 80 Skis + M11 GW Bindings are designed for **Intermediate-Ad…" at bounding box center [197, 468] width 290 height 81
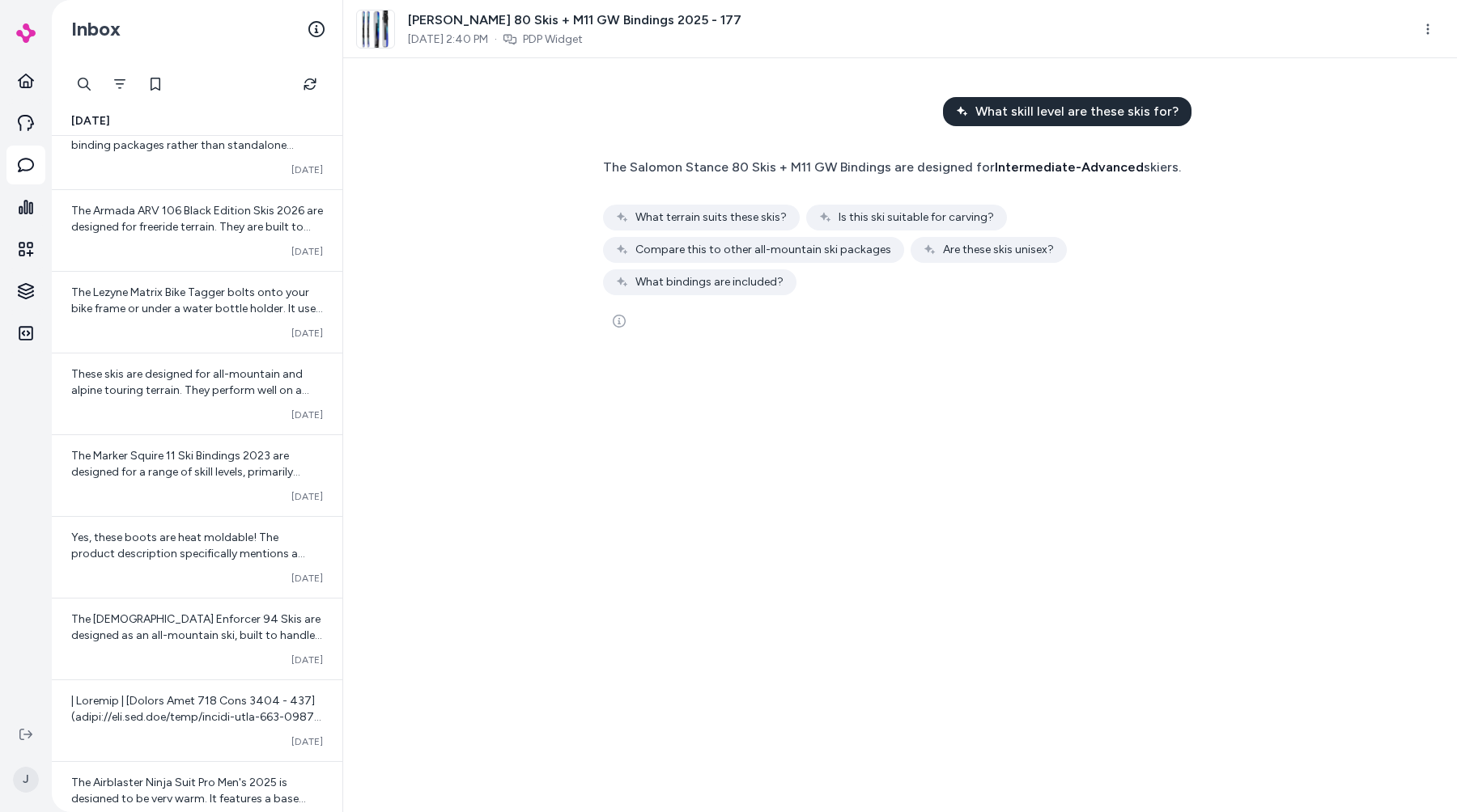
scroll to position [10493, 0]
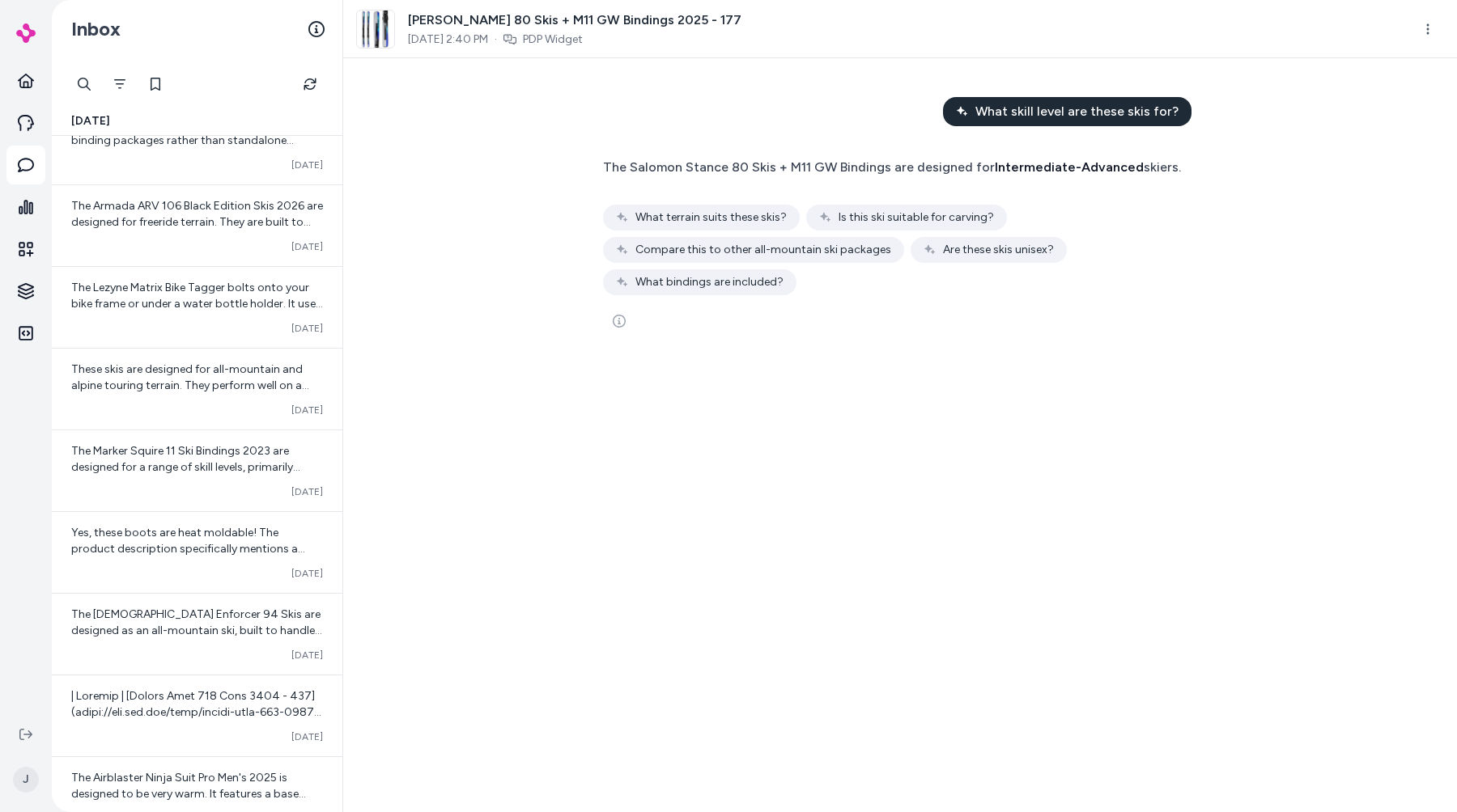
click at [166, 507] on div "The Marker Squire 11 Ski Bindings 2023 are designed for a range of skill levels…" at bounding box center [197, 471] width 290 height 81
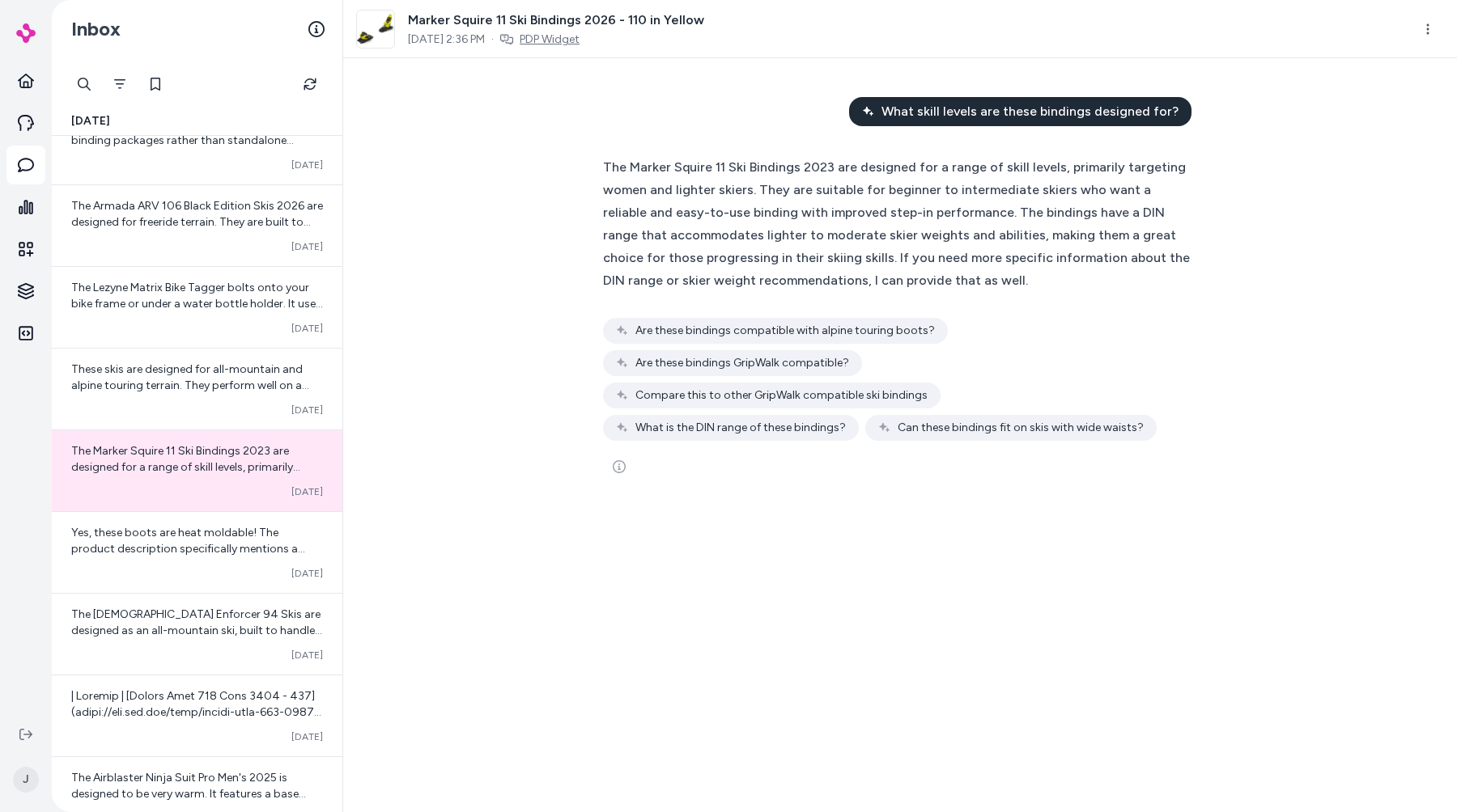
click at [580, 44] on link "PDP Widget" at bounding box center [550, 40] width 60 height 16
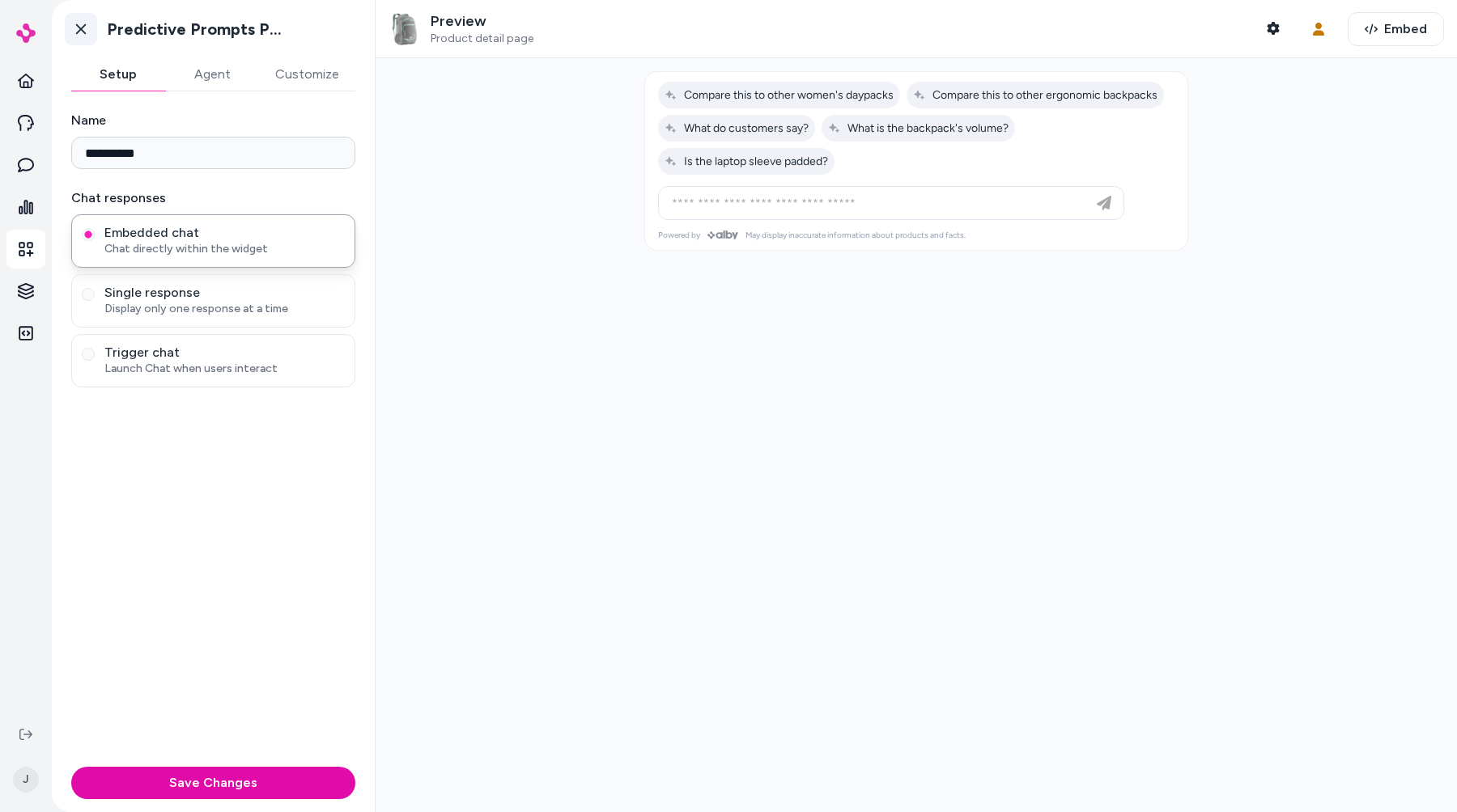
click at [78, 36] on icon at bounding box center [81, 29] width 16 height 16
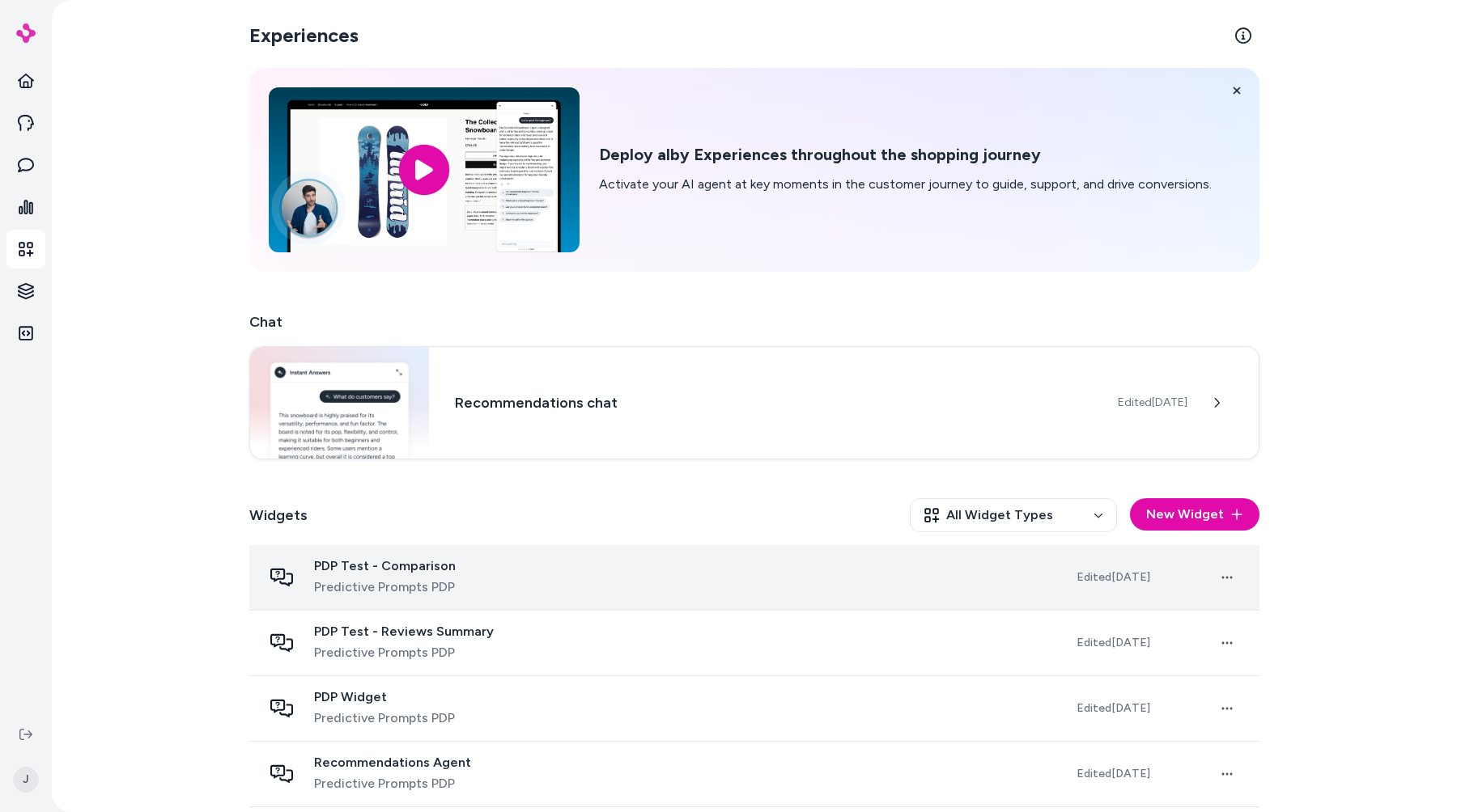
click at [482, 604] on td "PDP Test - Comparison Predictive Prompts PDP" at bounding box center [657, 578] width 814 height 66
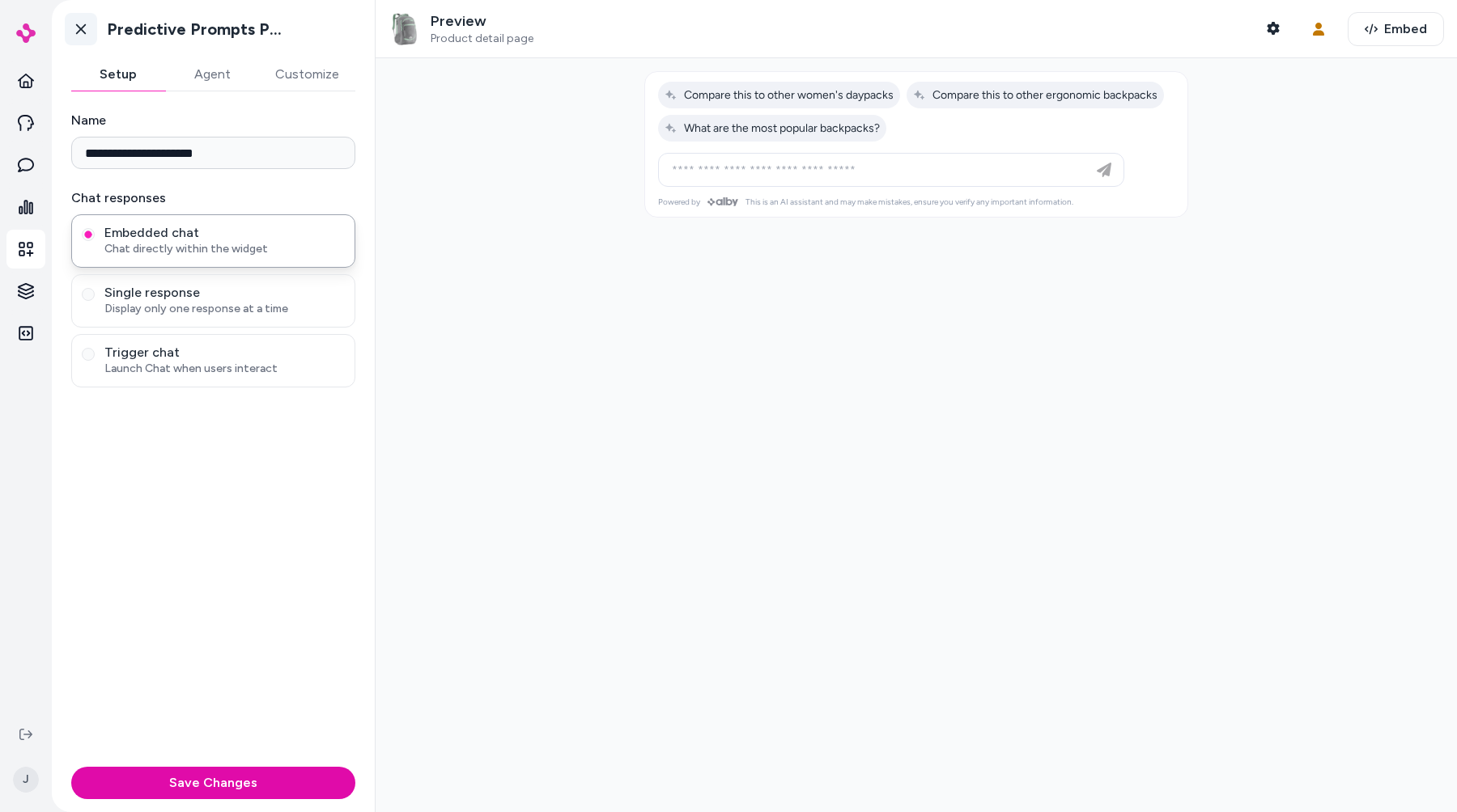
click at [66, 33] on link "Go back" at bounding box center [81, 29] width 32 height 32
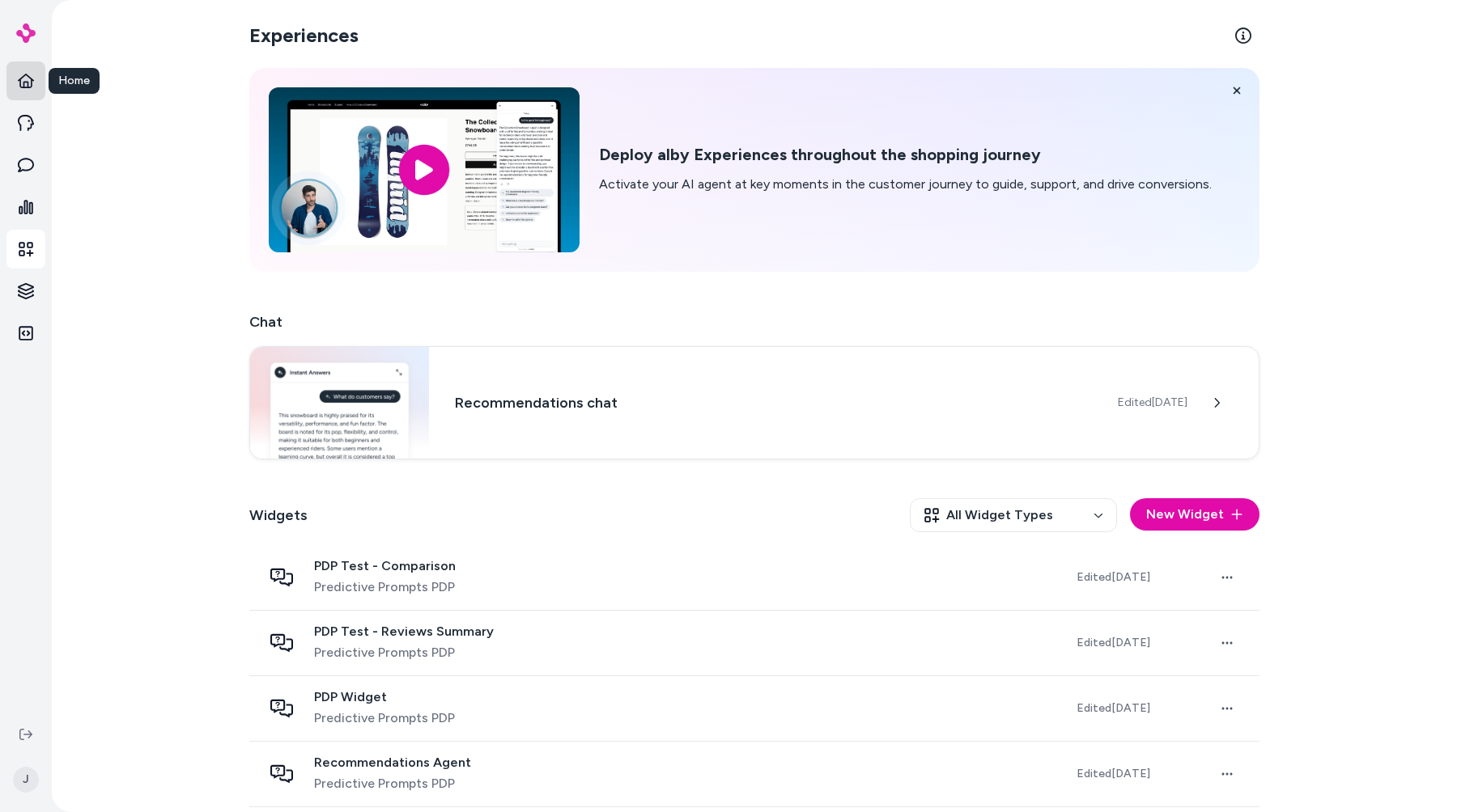
click at [24, 79] on icon at bounding box center [26, 81] width 16 height 16
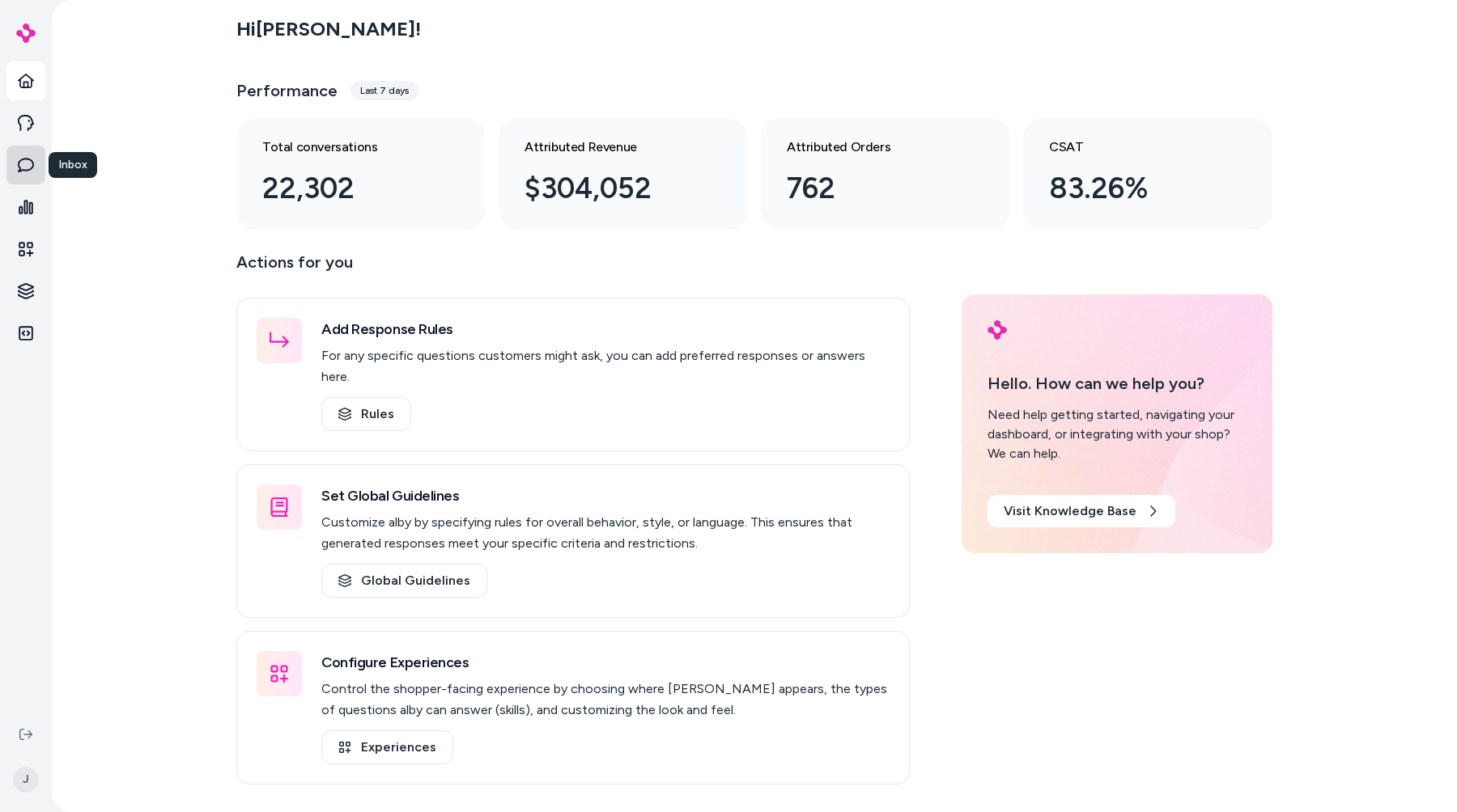
click at [36, 168] on link "Inbox" at bounding box center [26, 165] width 39 height 39
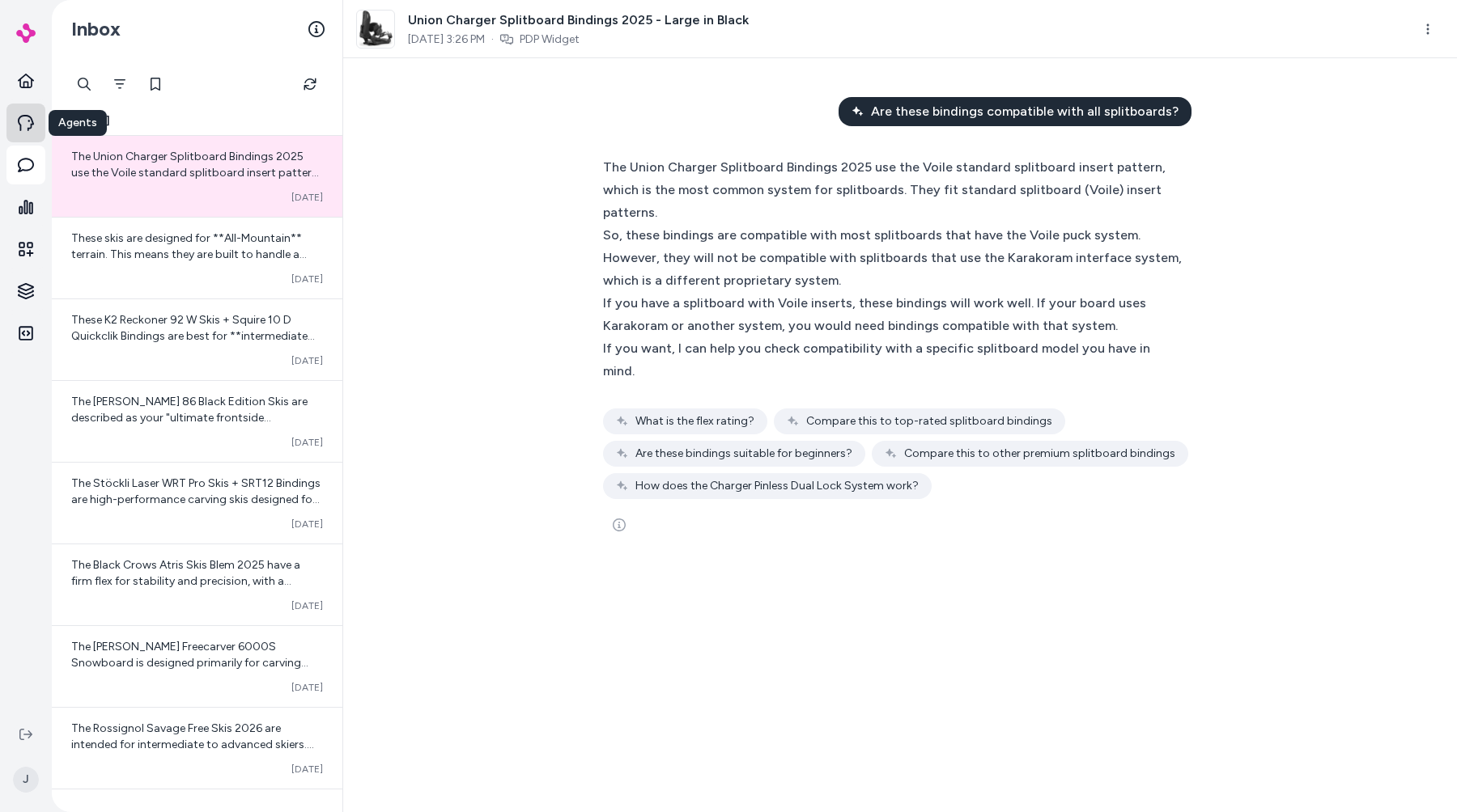
click at [32, 126] on icon at bounding box center [26, 123] width 16 height 16
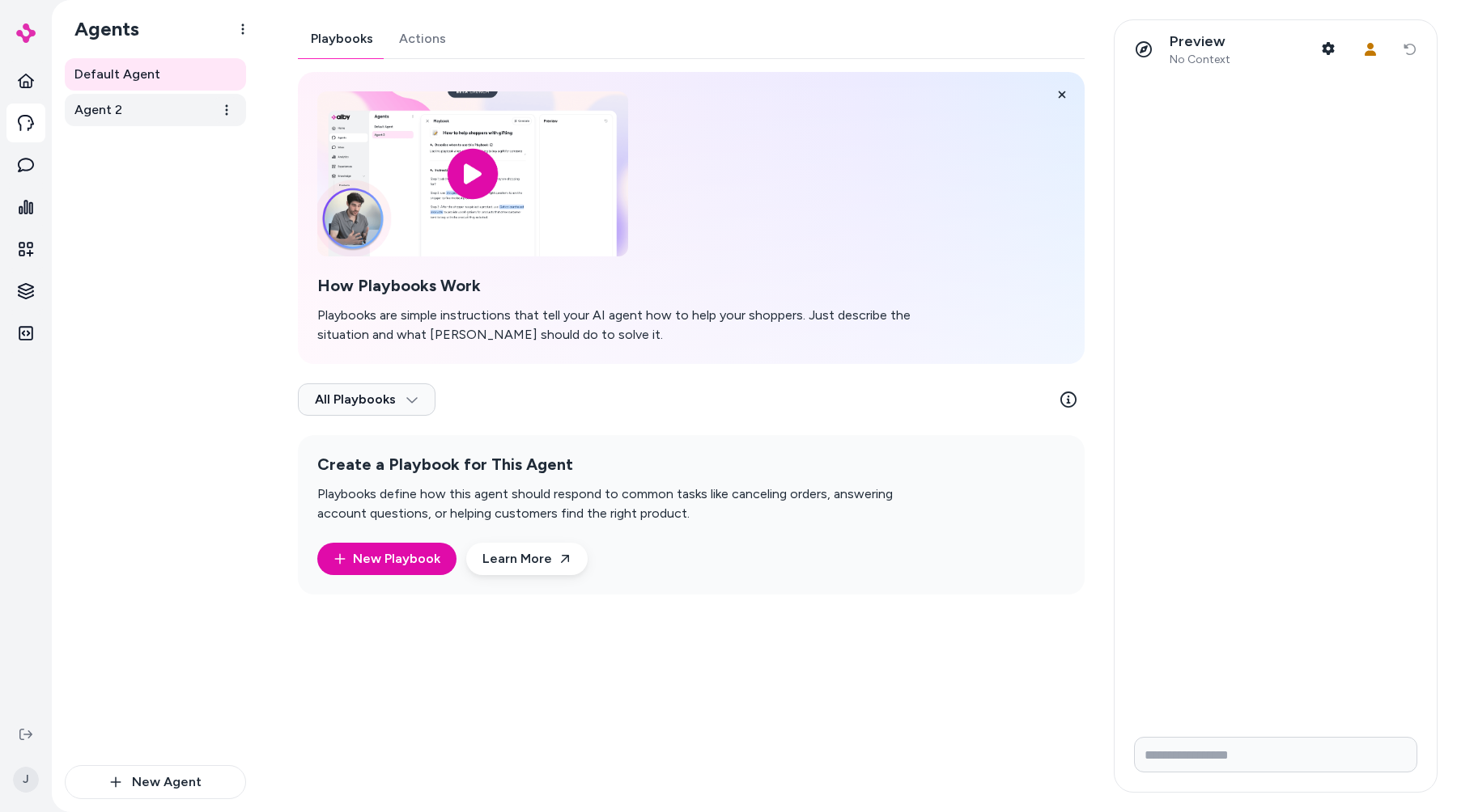
click at [126, 116] on link "Agent 2" at bounding box center [156, 110] width 182 height 32
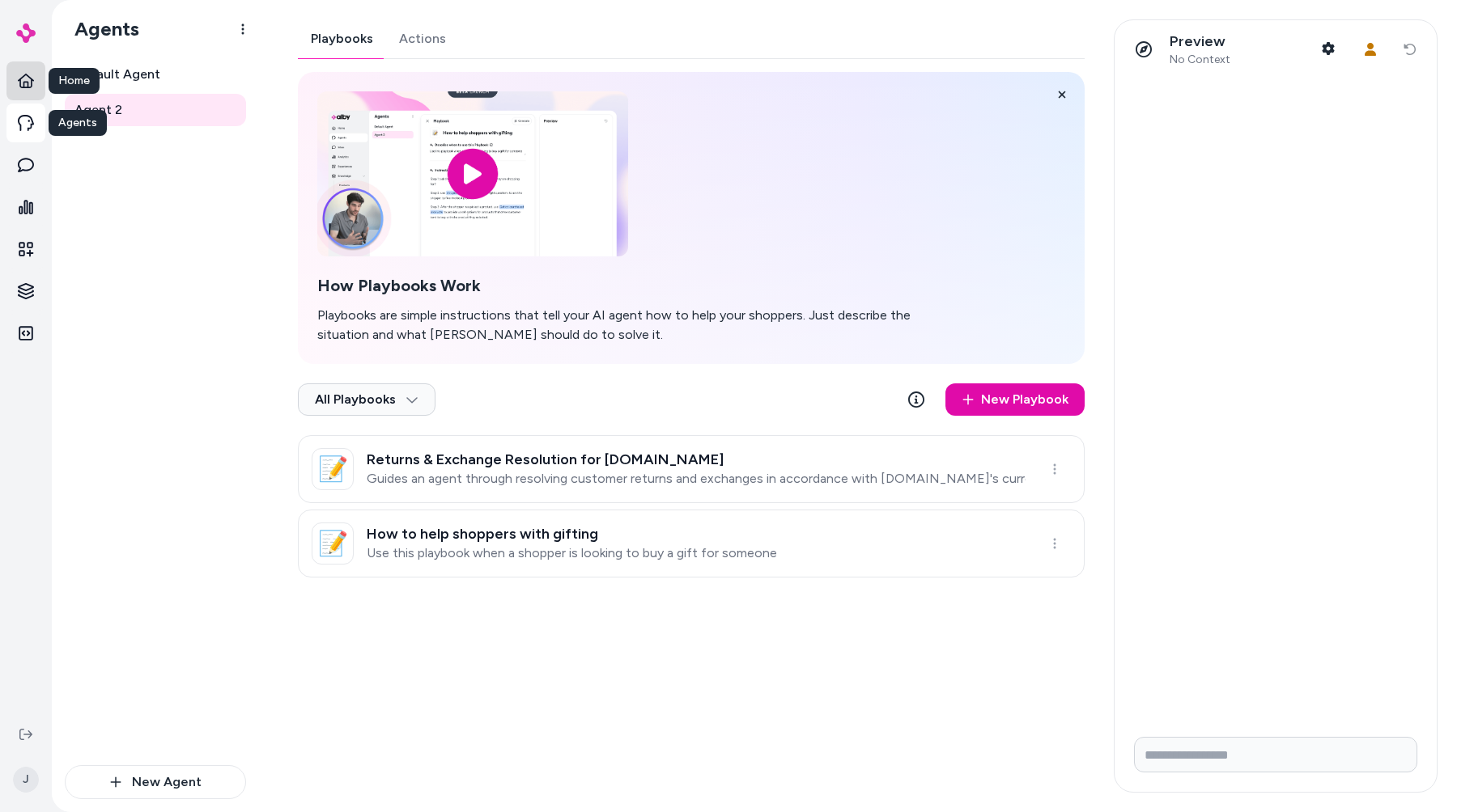
click at [31, 83] on icon at bounding box center [26, 81] width 16 height 15
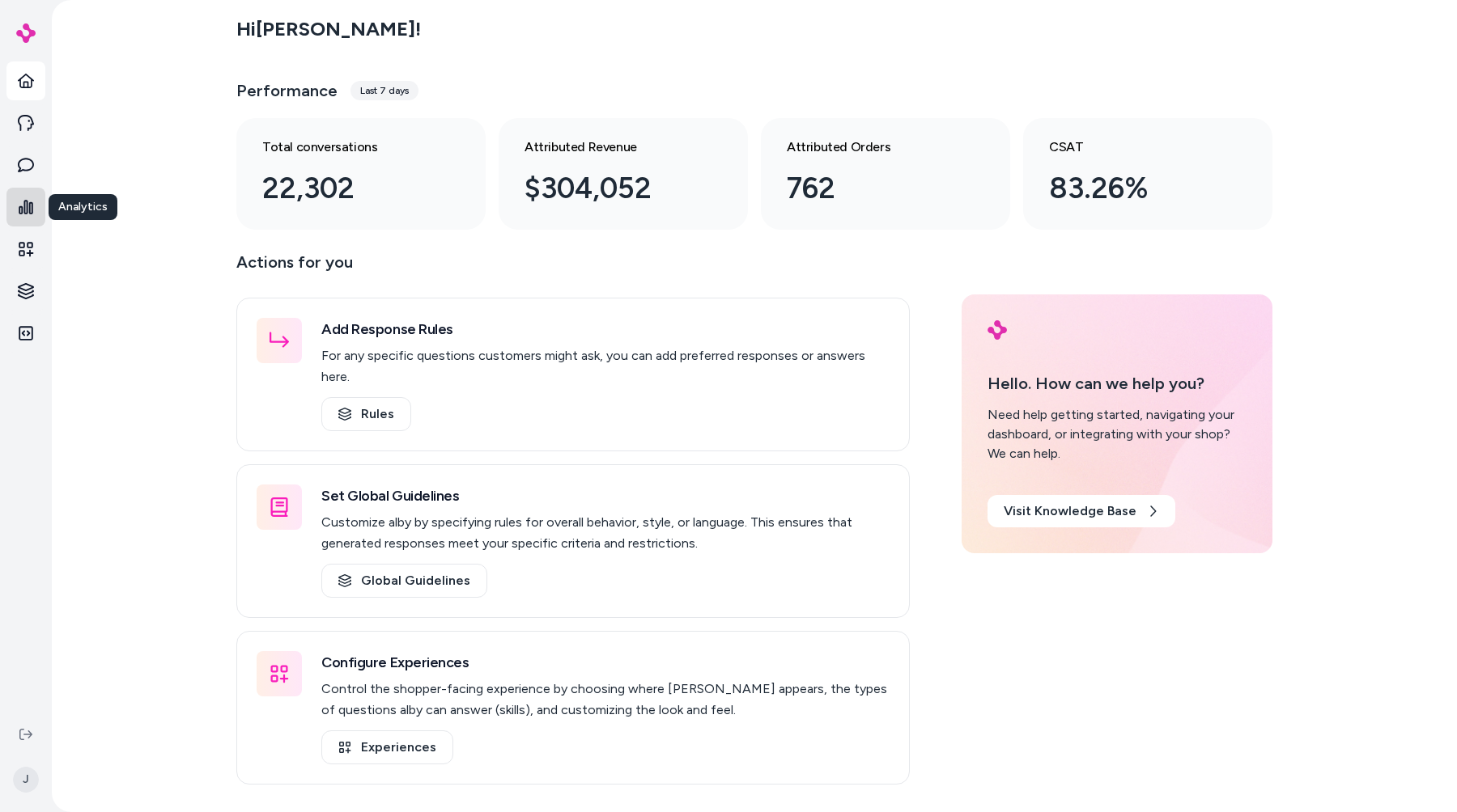
click at [26, 215] on icon at bounding box center [26, 207] width 16 height 16
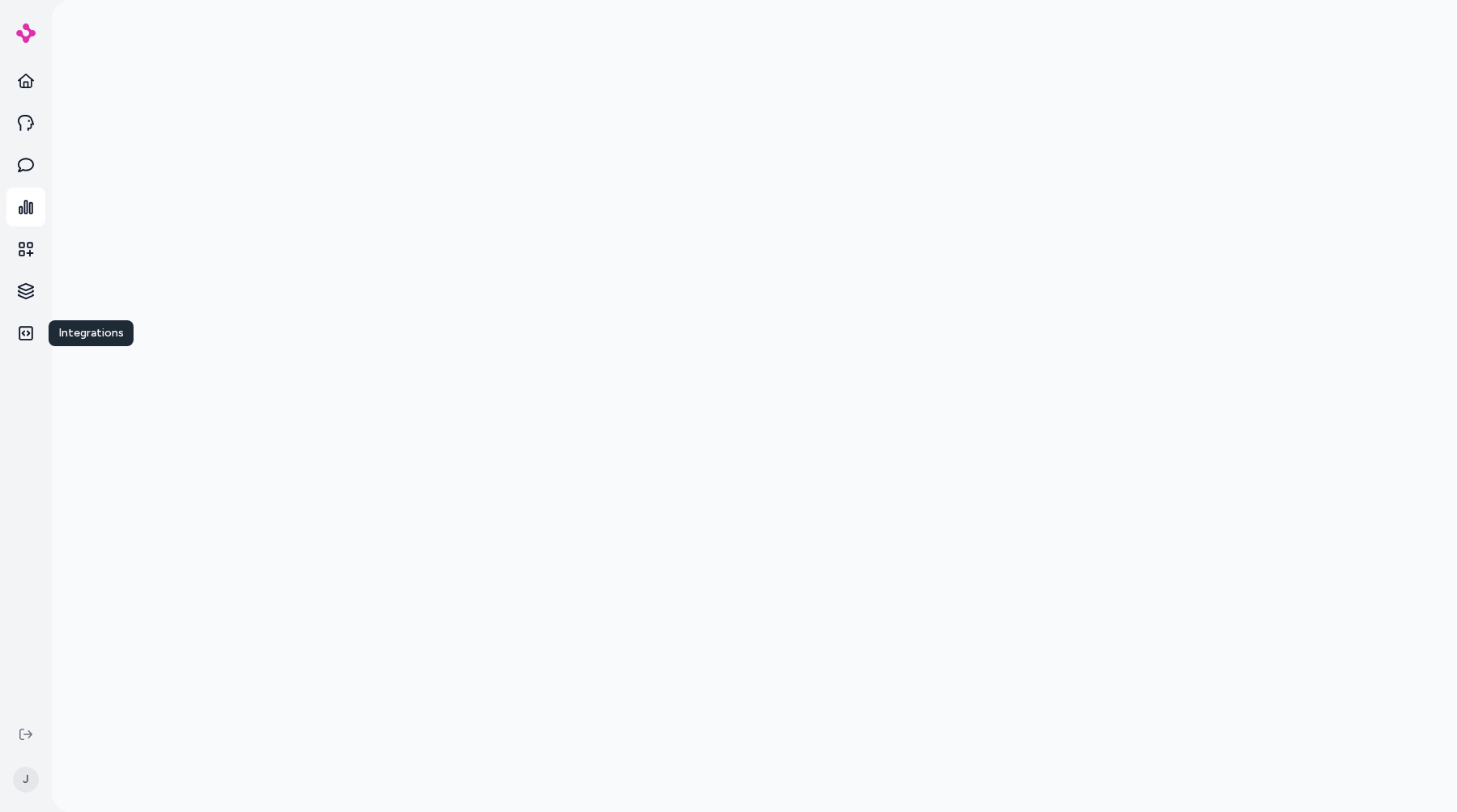
click at [19, 361] on nav "Home Agents Inbox Analytics Experiences Knowledge Integrations Integrations Int…" at bounding box center [26, 387] width 39 height 651
click at [23, 340] on icon at bounding box center [26, 333] width 16 height 16
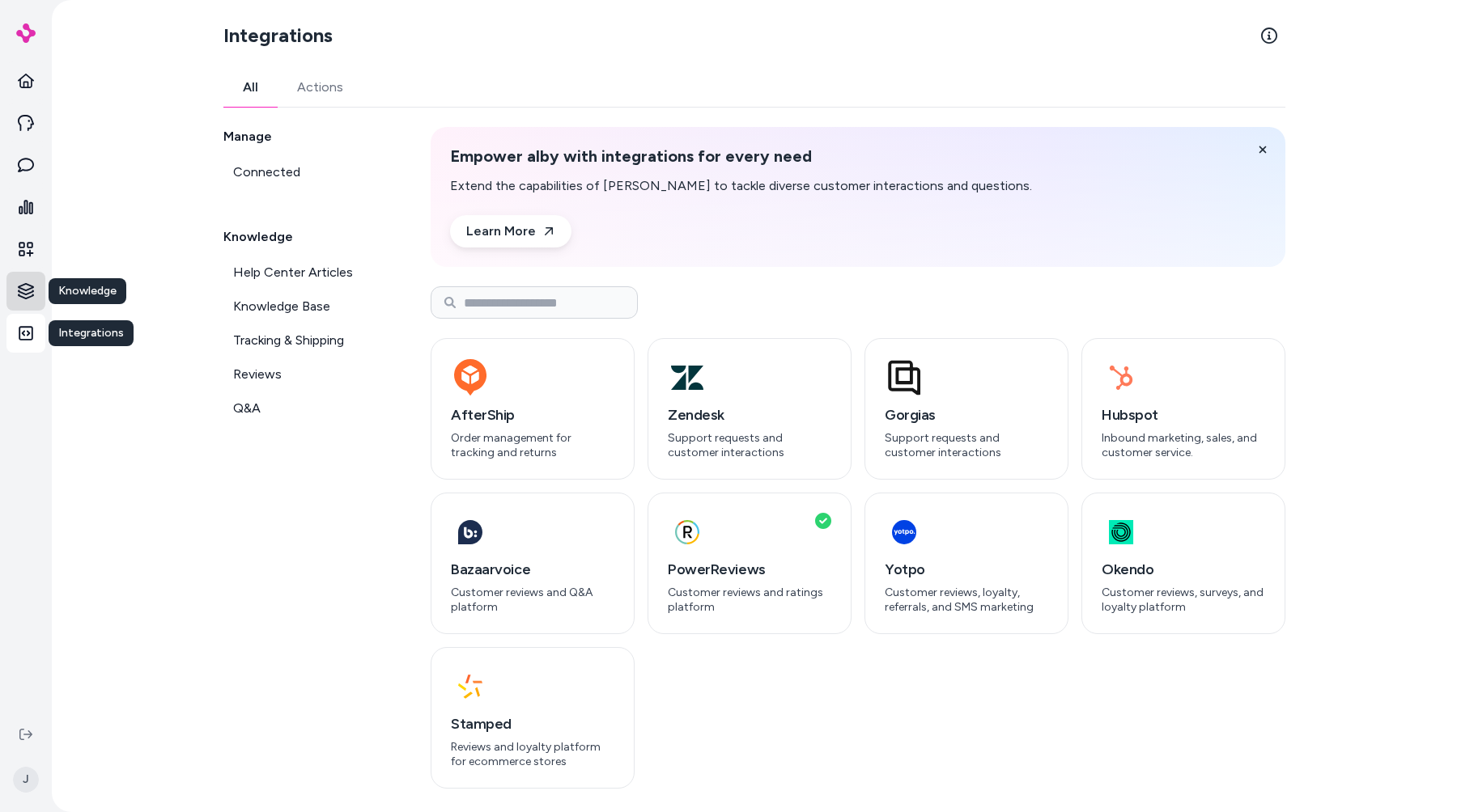
click at [36, 277] on html "Home Agents Inbox Analytics Experiences Knowledge Knowledge Knowledge Integrati…" at bounding box center [728, 406] width 1457 height 812
click at [81, 297] on p "Products" at bounding box center [95, 290] width 49 height 16
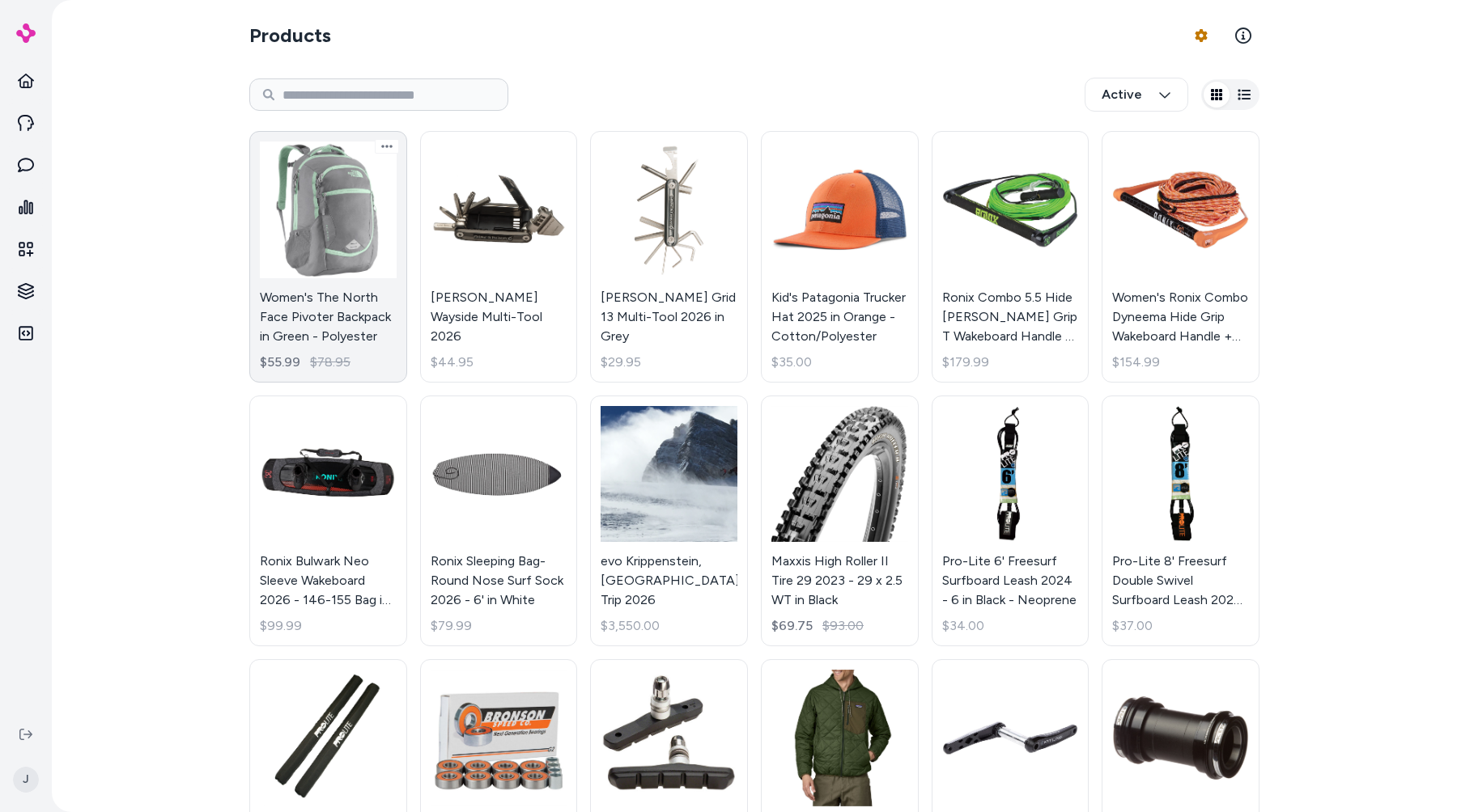
click at [324, 259] on link "Women's The North Face Pivoter Backpack in Green - Polyester $55.99 $78.95" at bounding box center [328, 257] width 158 height 252
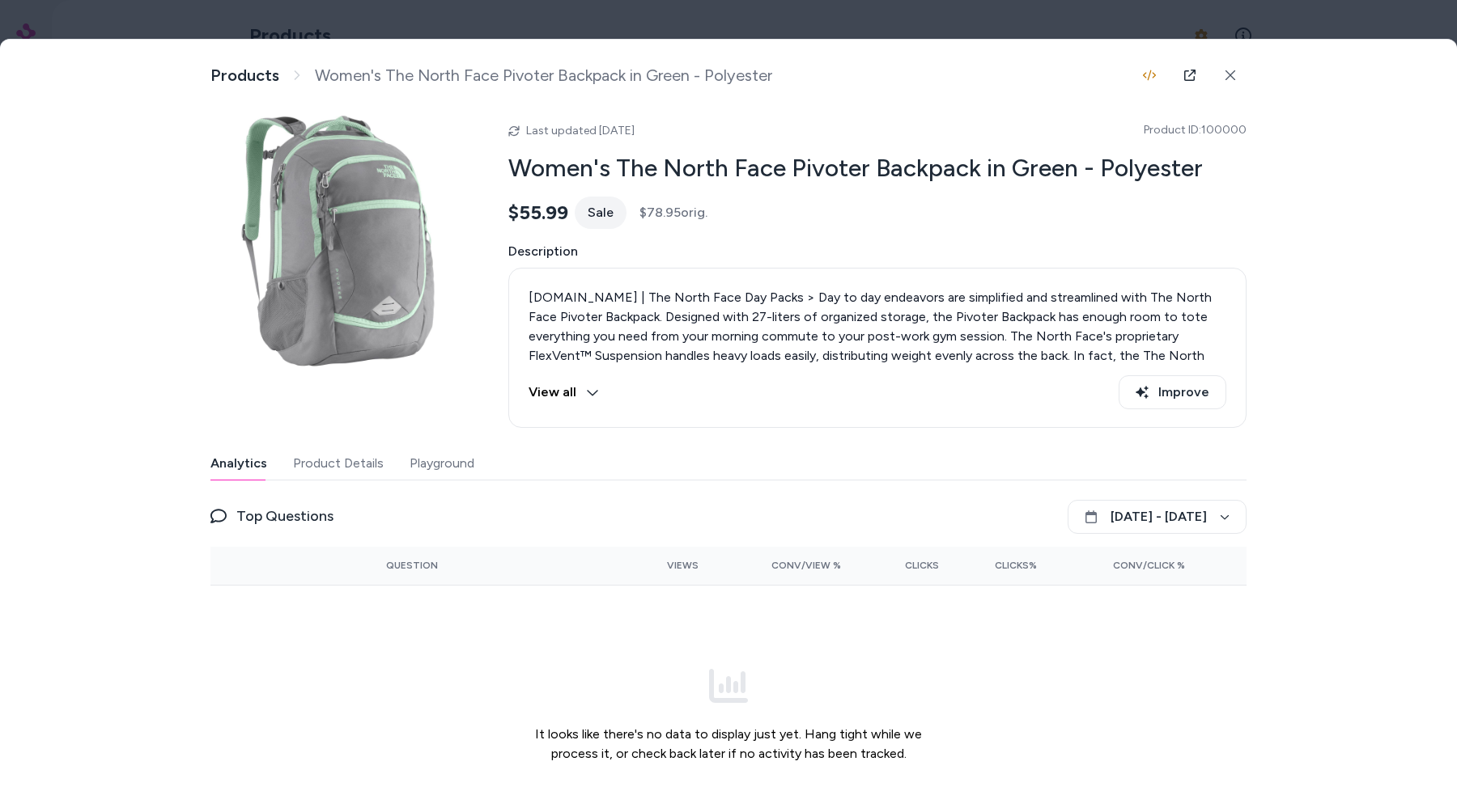
click at [288, 25] on div at bounding box center [728, 406] width 1457 height 812
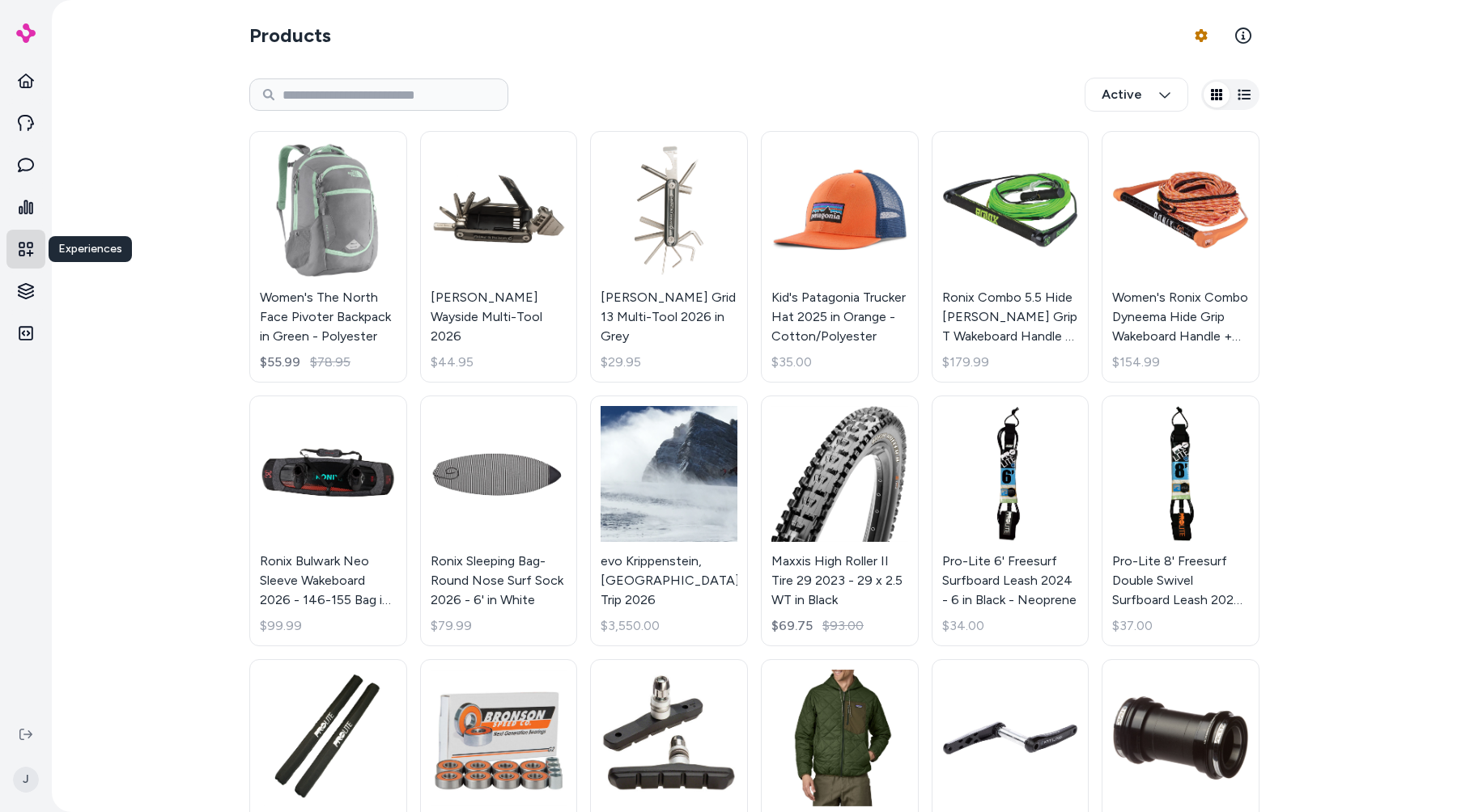
click at [29, 241] on link "Experiences" at bounding box center [26, 250] width 39 height 39
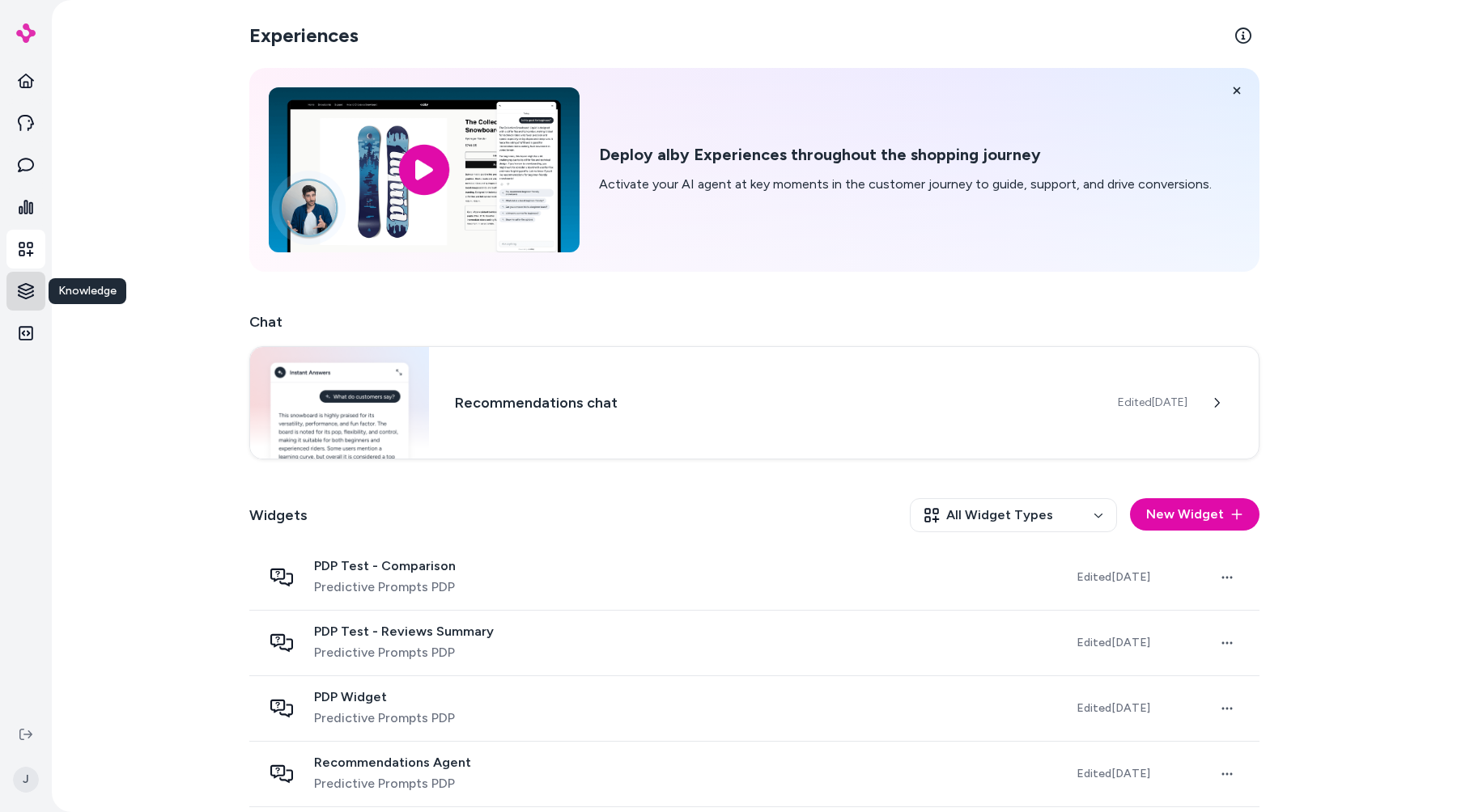
click at [42, 286] on html "Home Agents Inbox Analytics Experiences Knowledge Knowledge Knowledge Integrati…" at bounding box center [728, 406] width 1457 height 812
click at [135, 334] on link "Rules" at bounding box center [117, 348] width 119 height 29
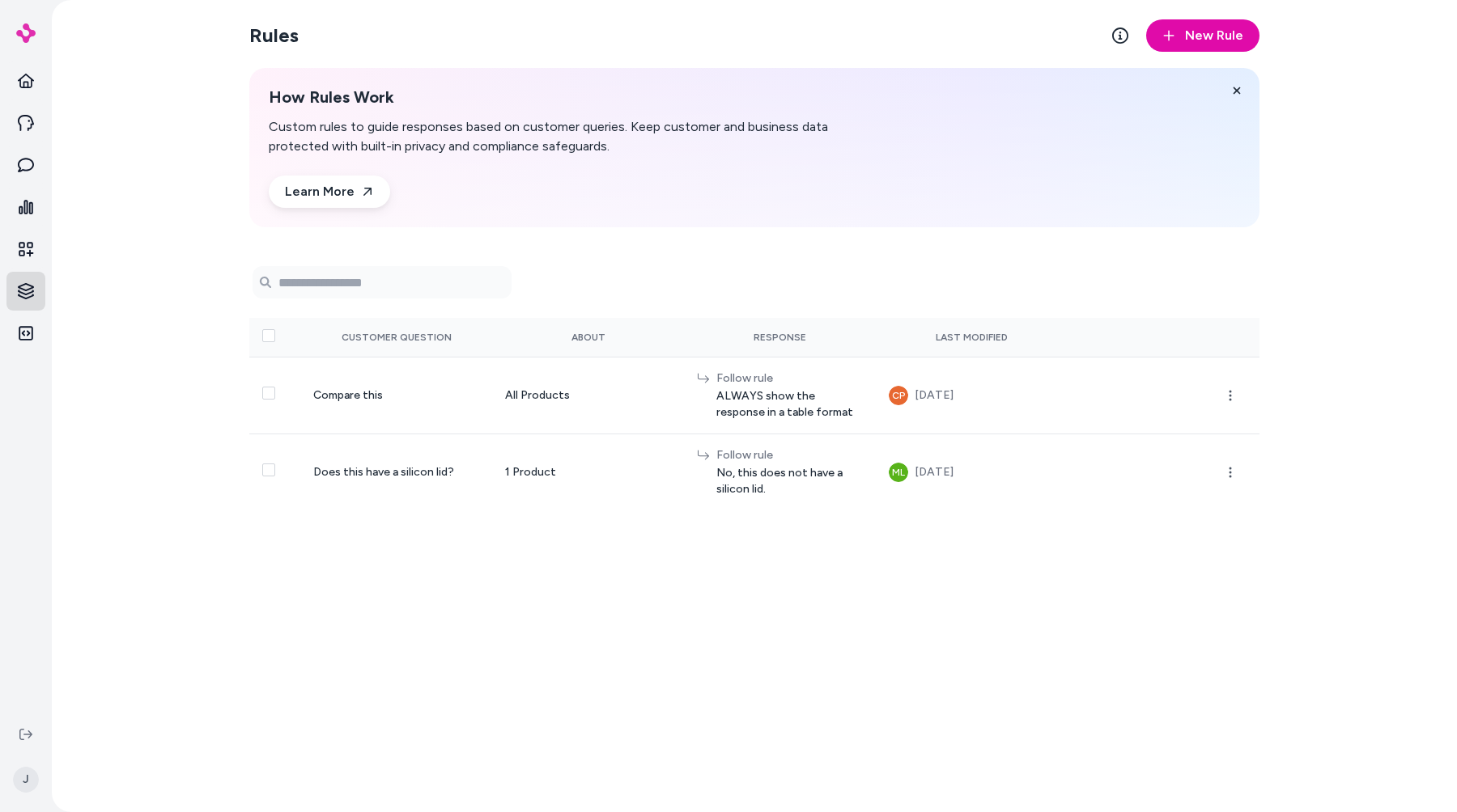
click at [45, 290] on html "Home Agents Inbox Analytics Experiences Knowledge Integrations J Rules New Rule…" at bounding box center [728, 406] width 1457 height 812
click at [128, 404] on link "Reviews" at bounding box center [117, 407] width 119 height 29
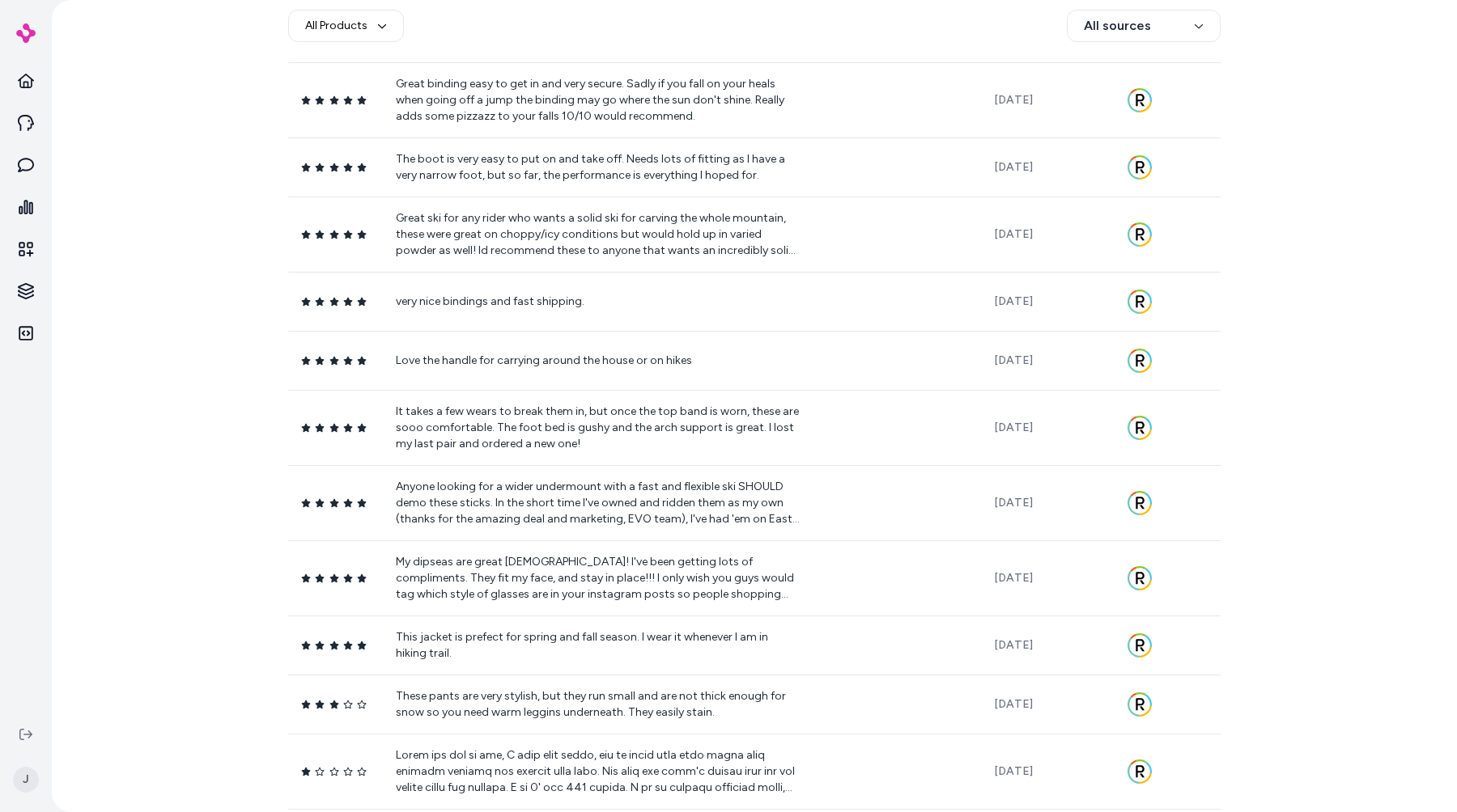
scroll to position [12535, 0]
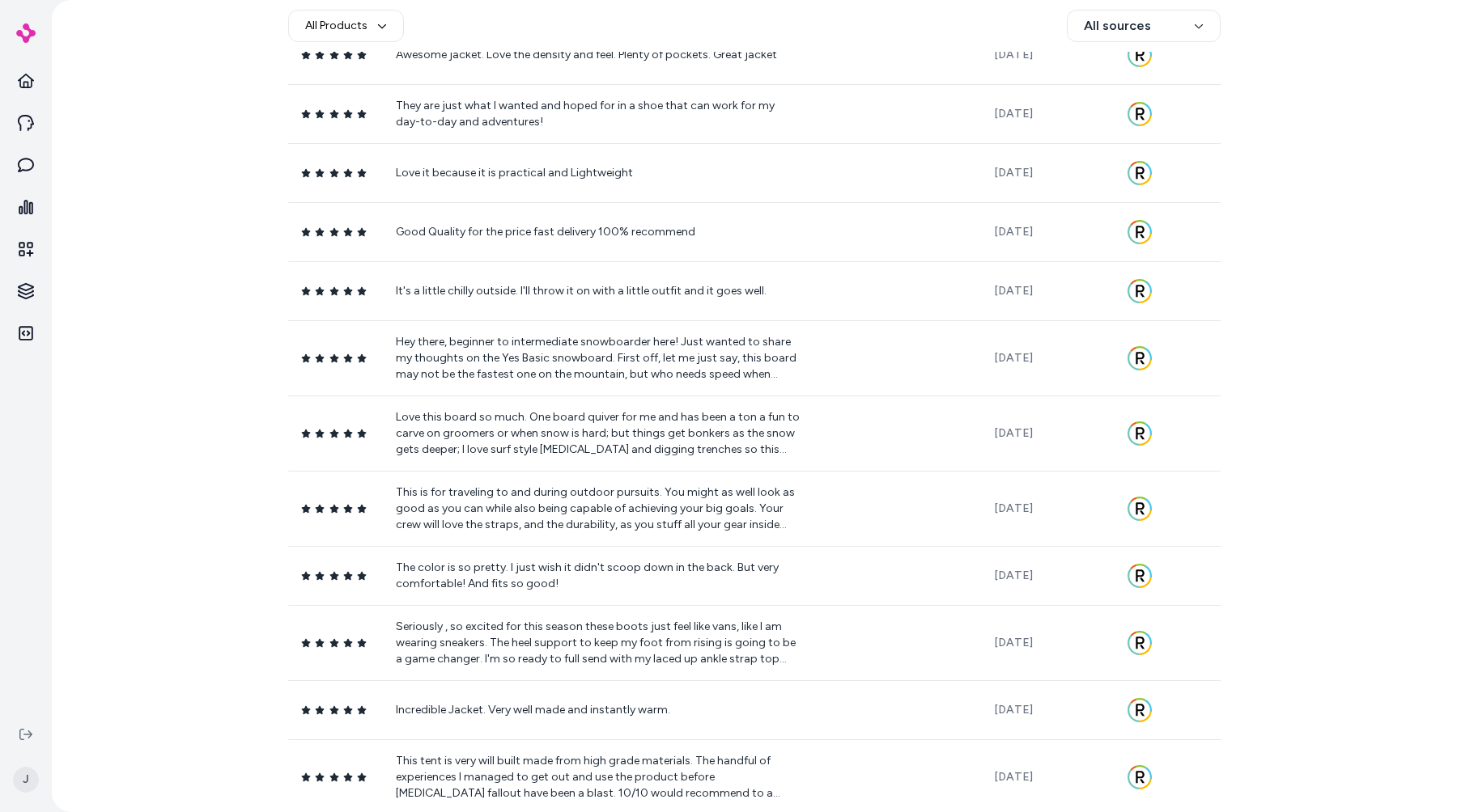
scroll to position [9930, 0]
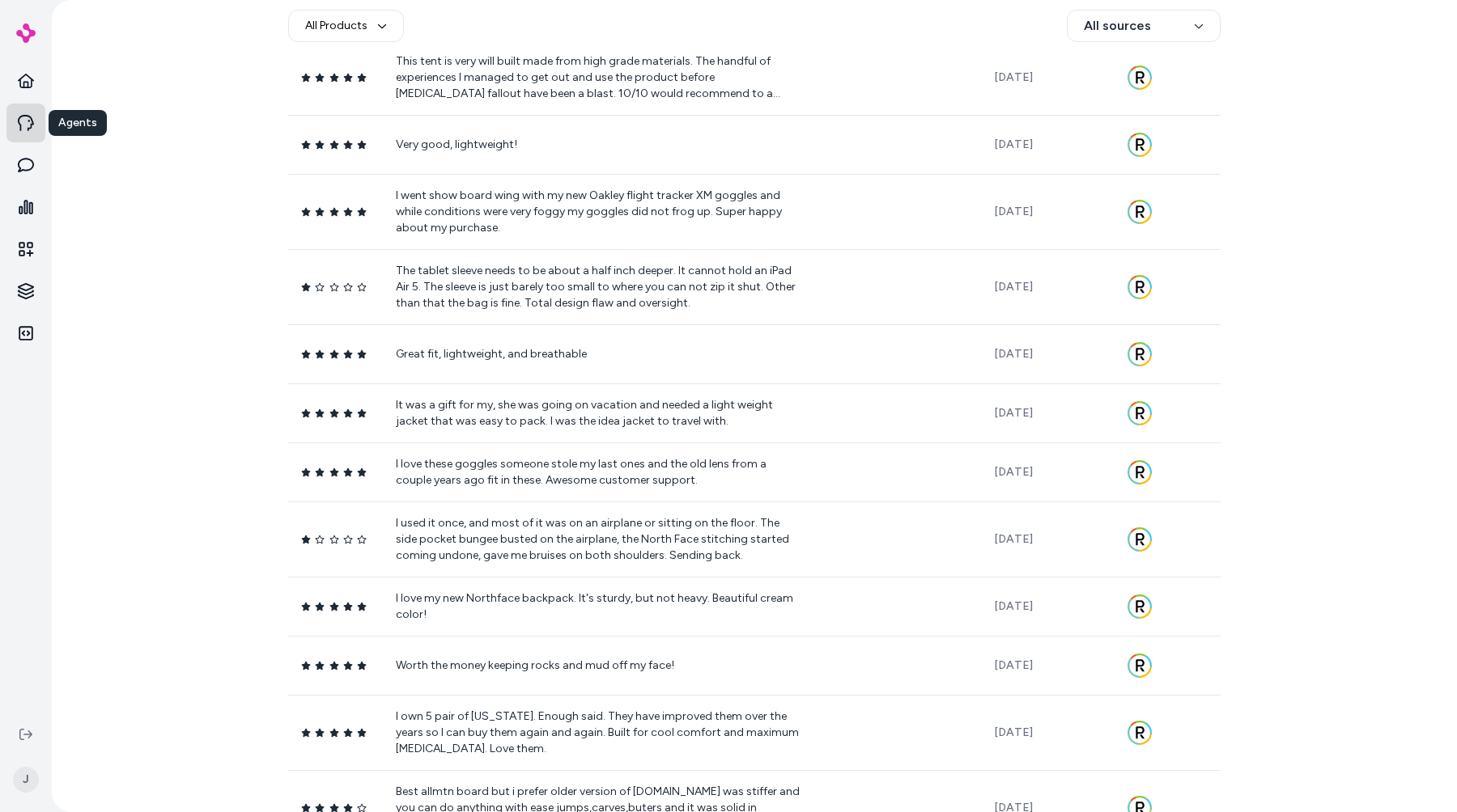
click at [35, 105] on link "Agents" at bounding box center [26, 123] width 39 height 39
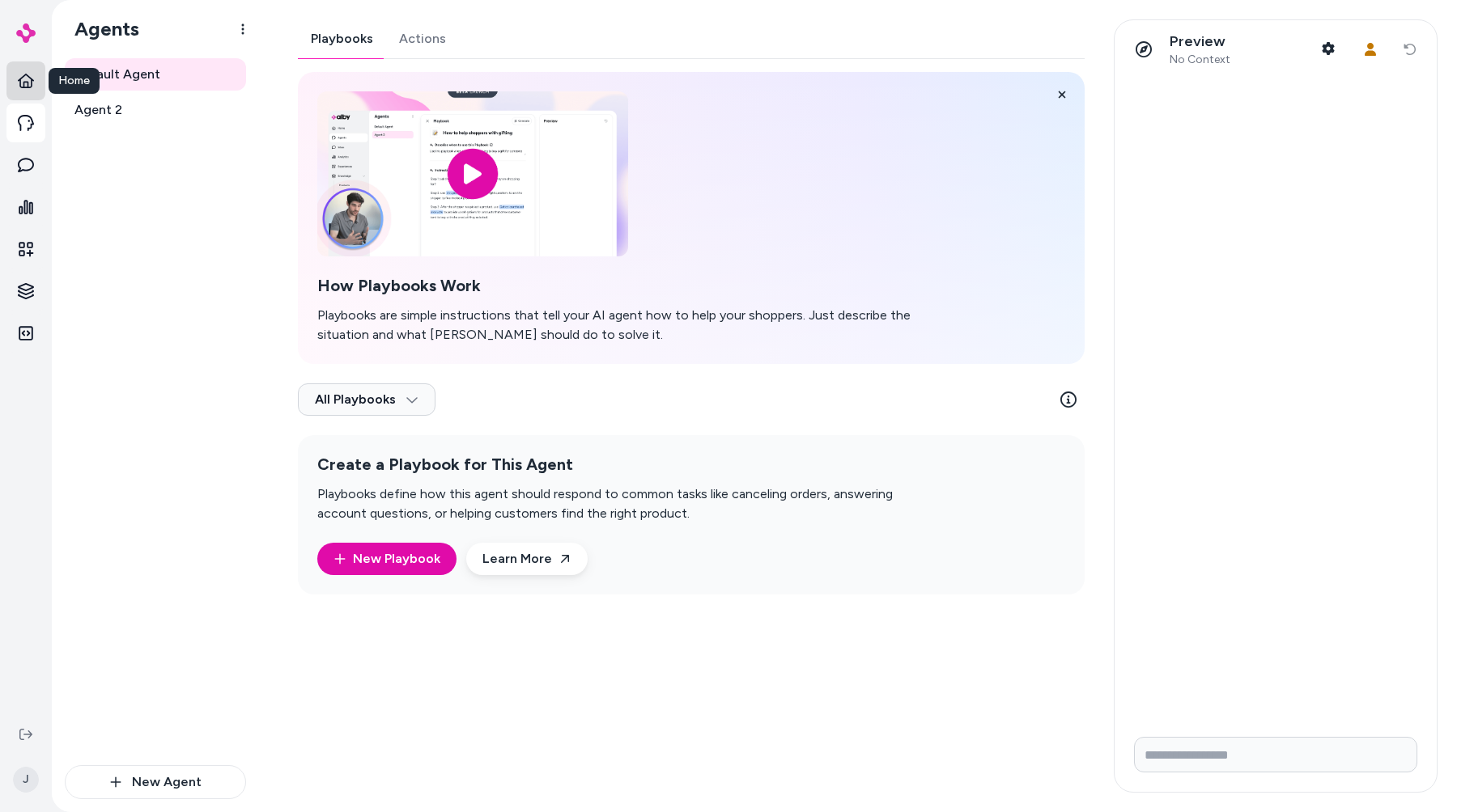
click at [32, 86] on icon at bounding box center [26, 81] width 16 height 16
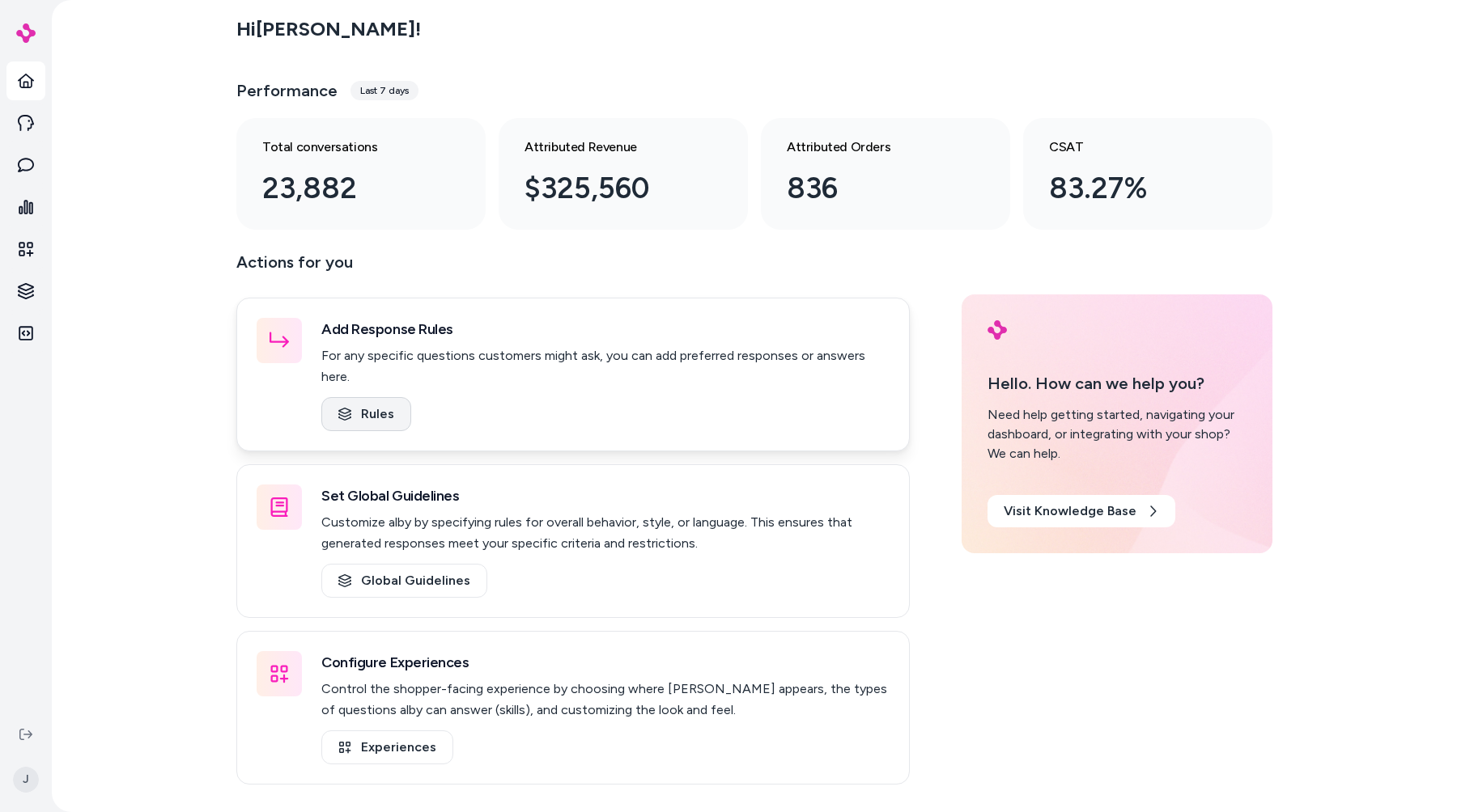
click at [346, 408] on icon at bounding box center [345, 414] width 13 height 13
